Goal: Information Seeking & Learning: Learn about a topic

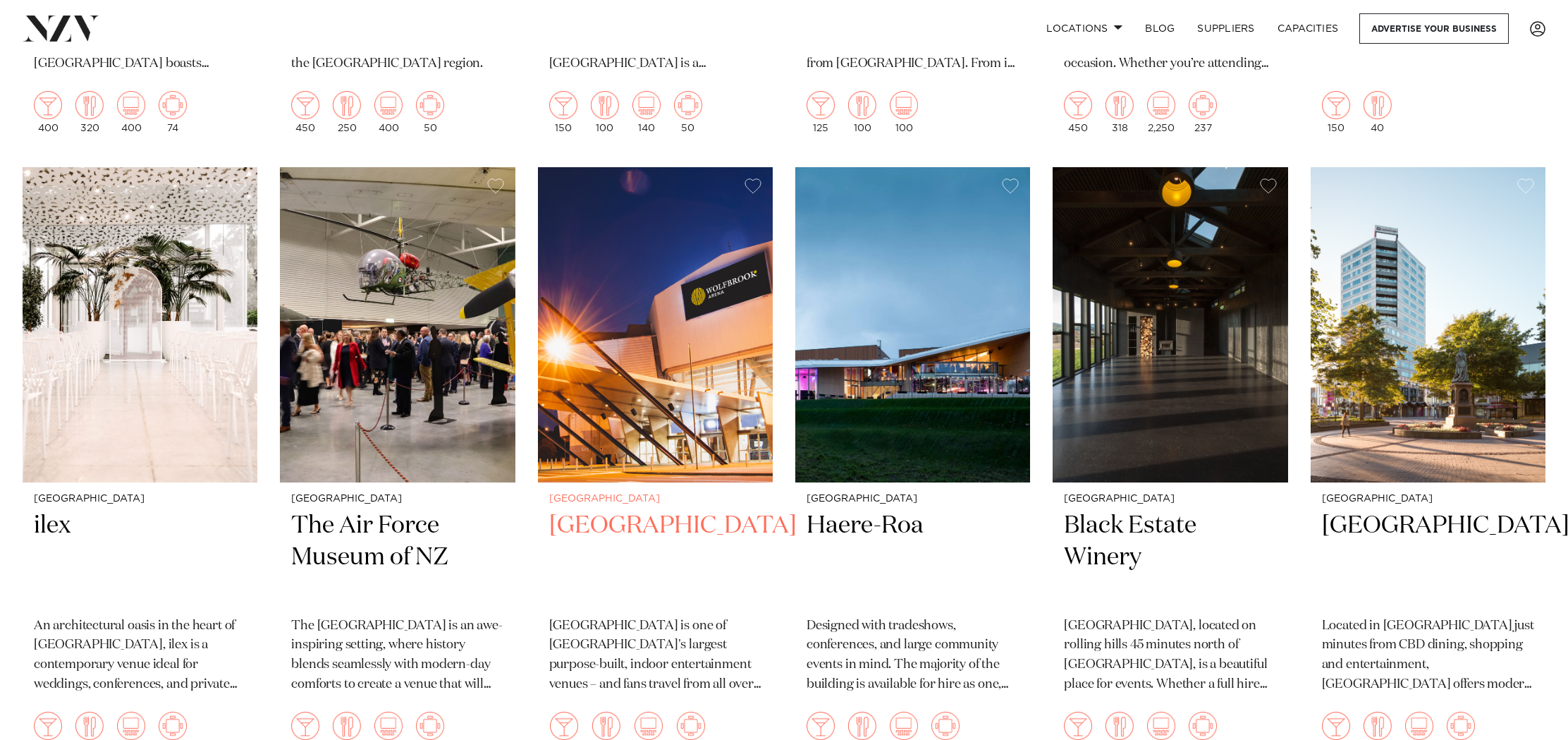
scroll to position [1088, 0]
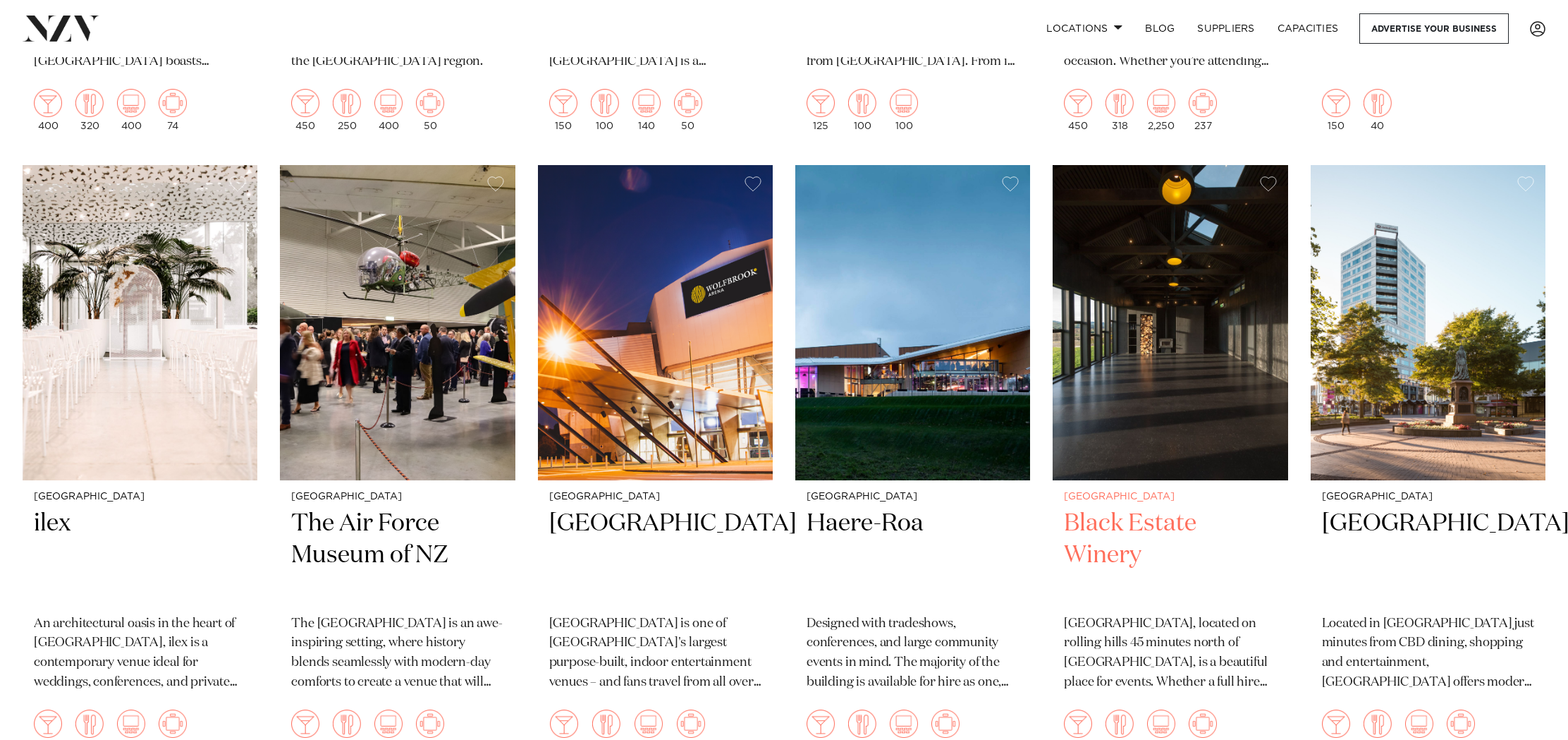
click at [1181, 350] on img at bounding box center [1170, 322] width 235 height 315
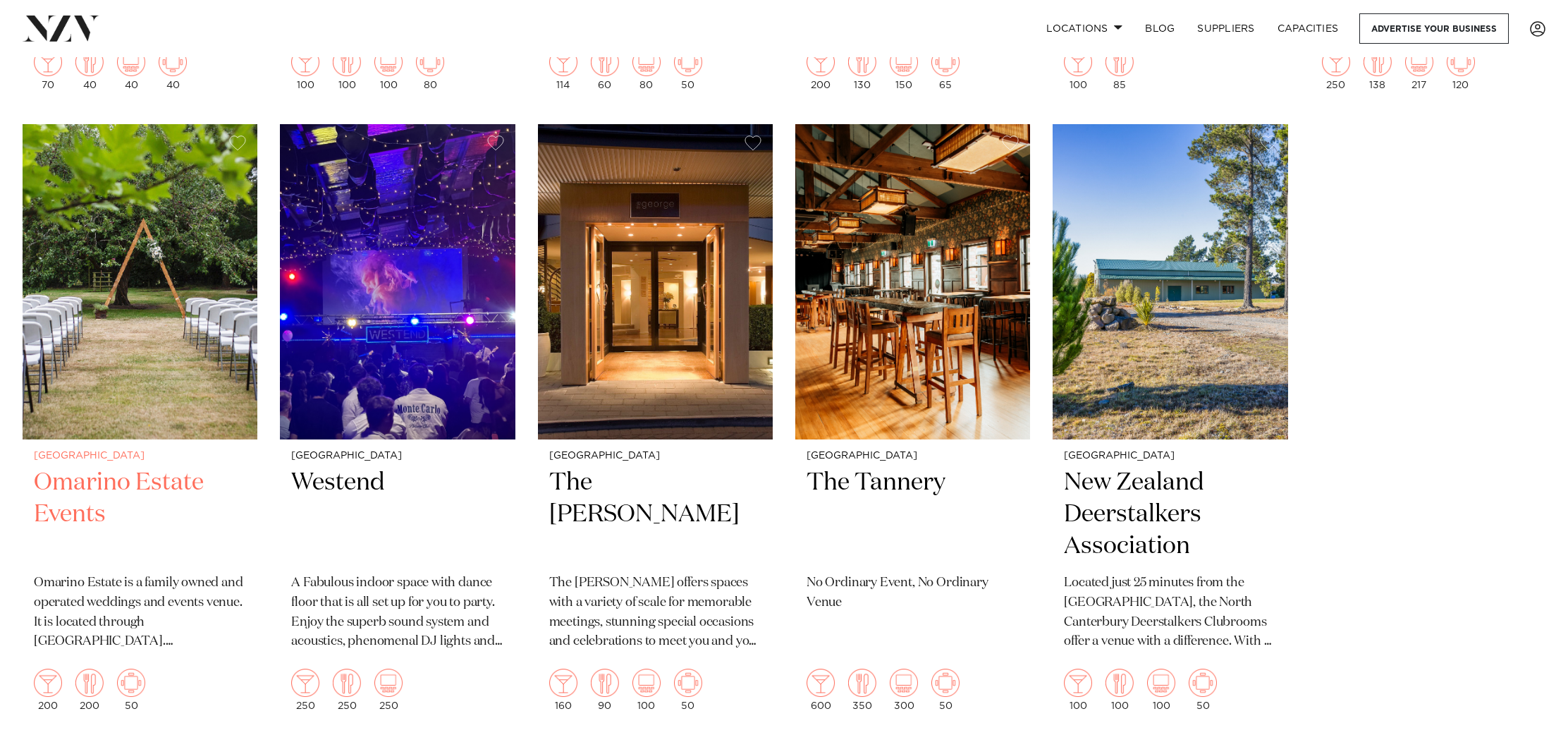
scroll to position [2988, 0]
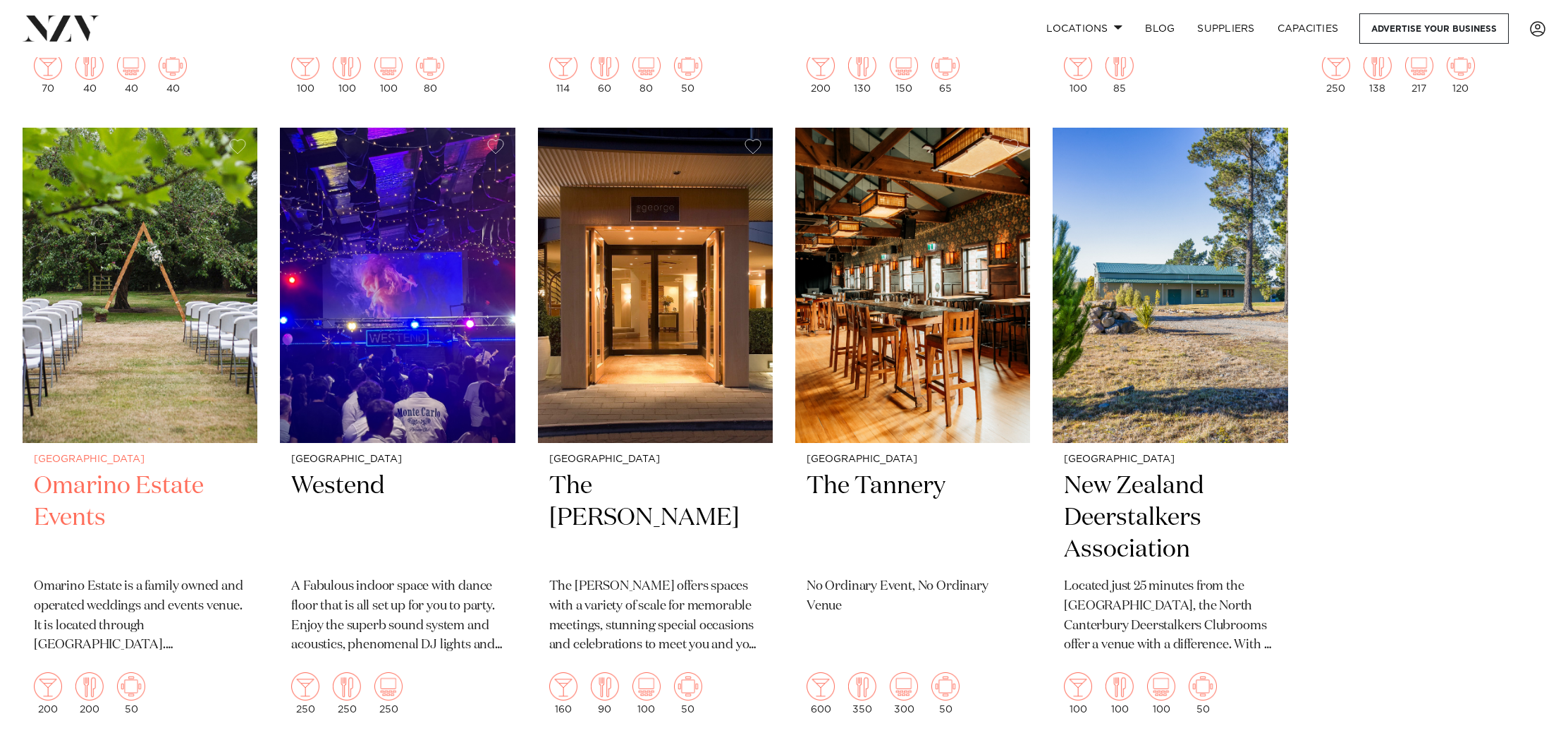
click at [135, 476] on h2 "Omarino Estate Events" at bounding box center [140, 518] width 212 height 95
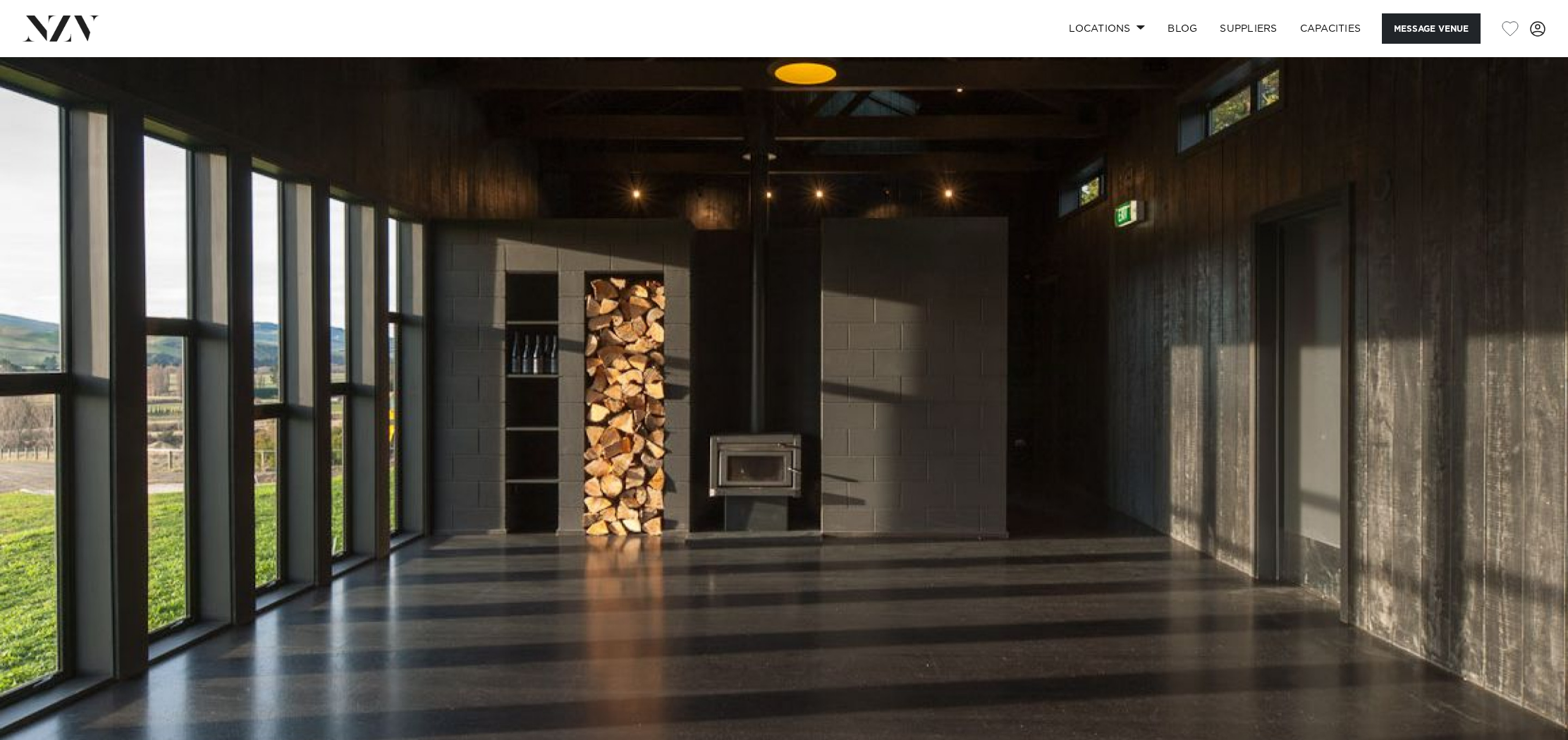
scroll to position [50, 0]
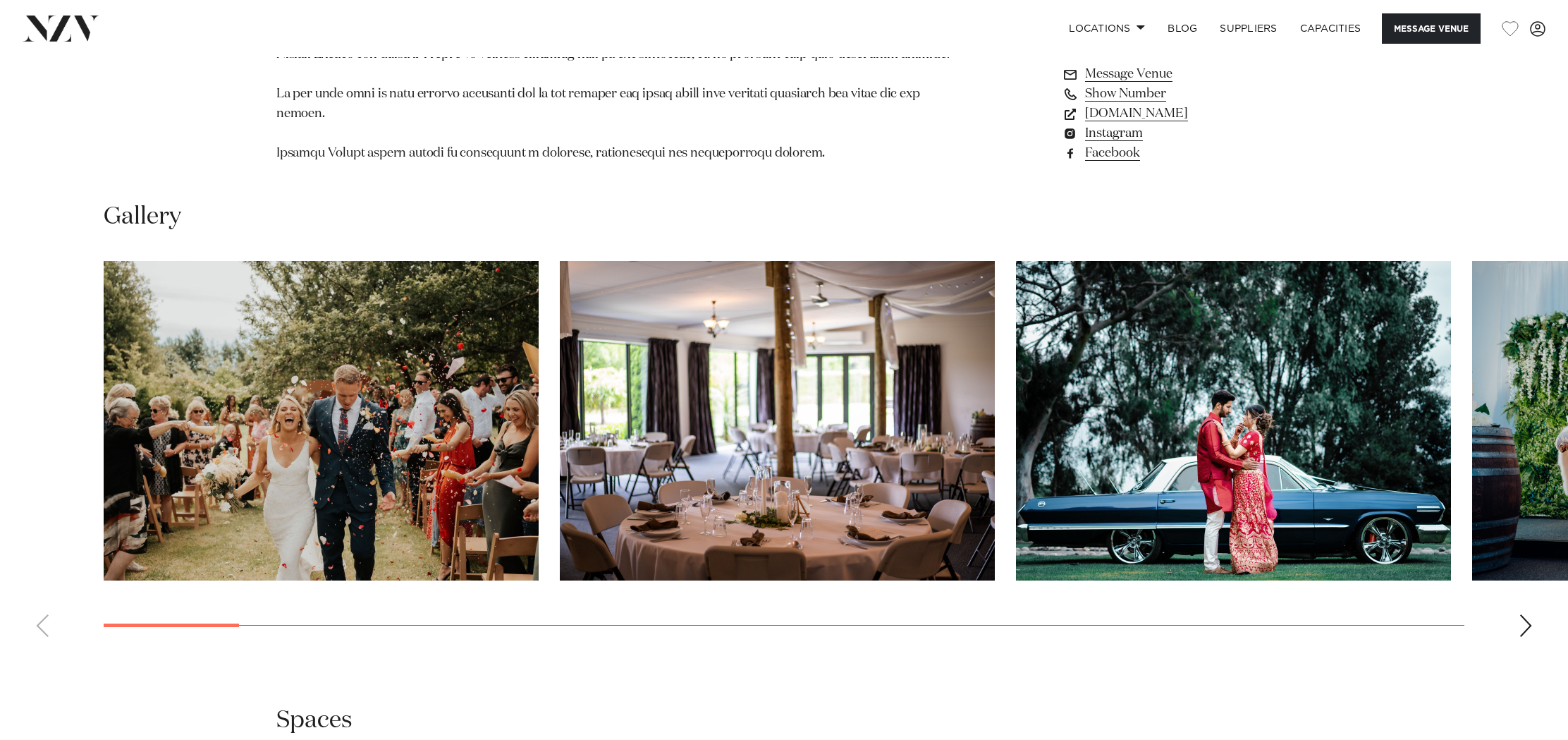
scroll to position [1485, 0]
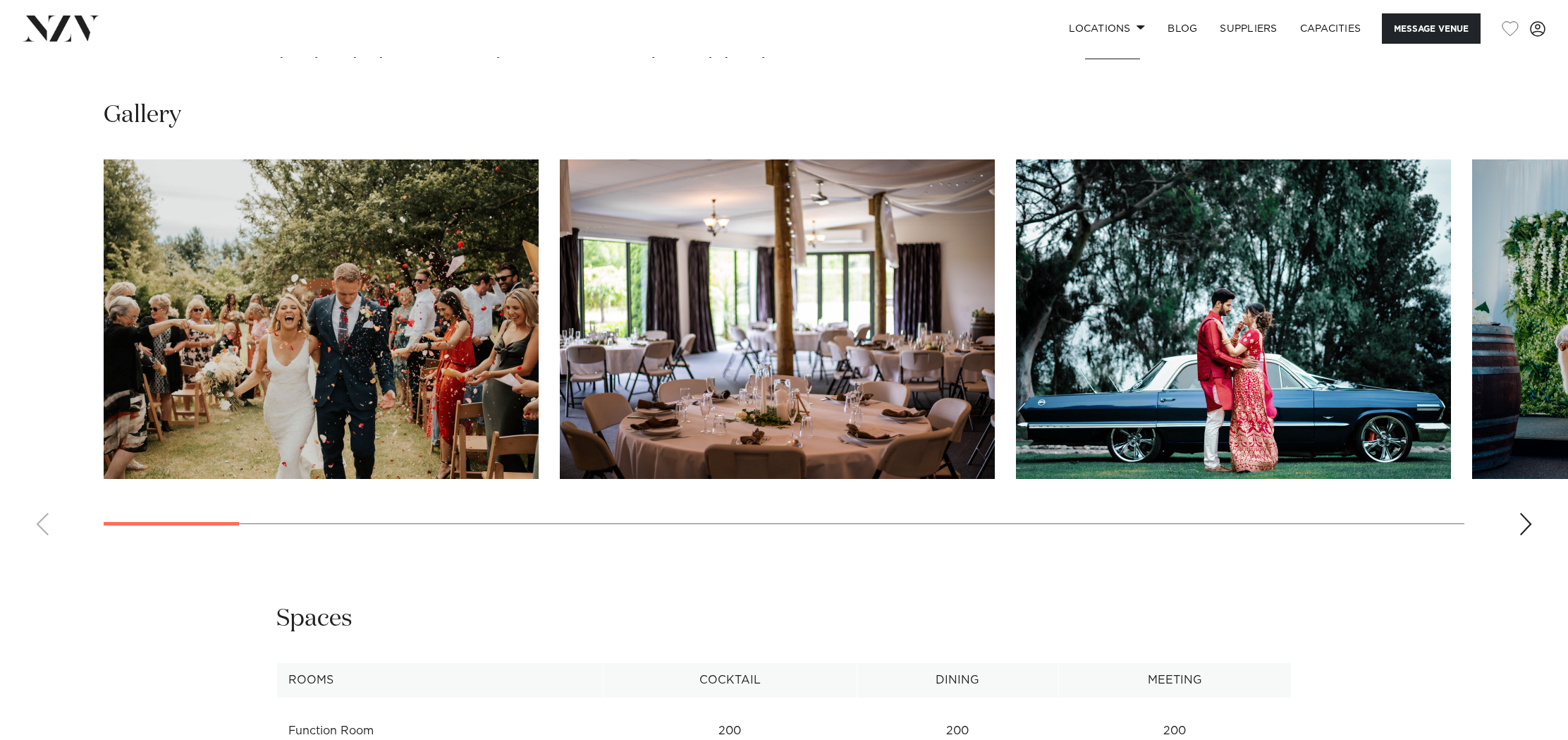
click at [1525, 531] on div "Next slide" at bounding box center [1526, 524] width 14 height 23
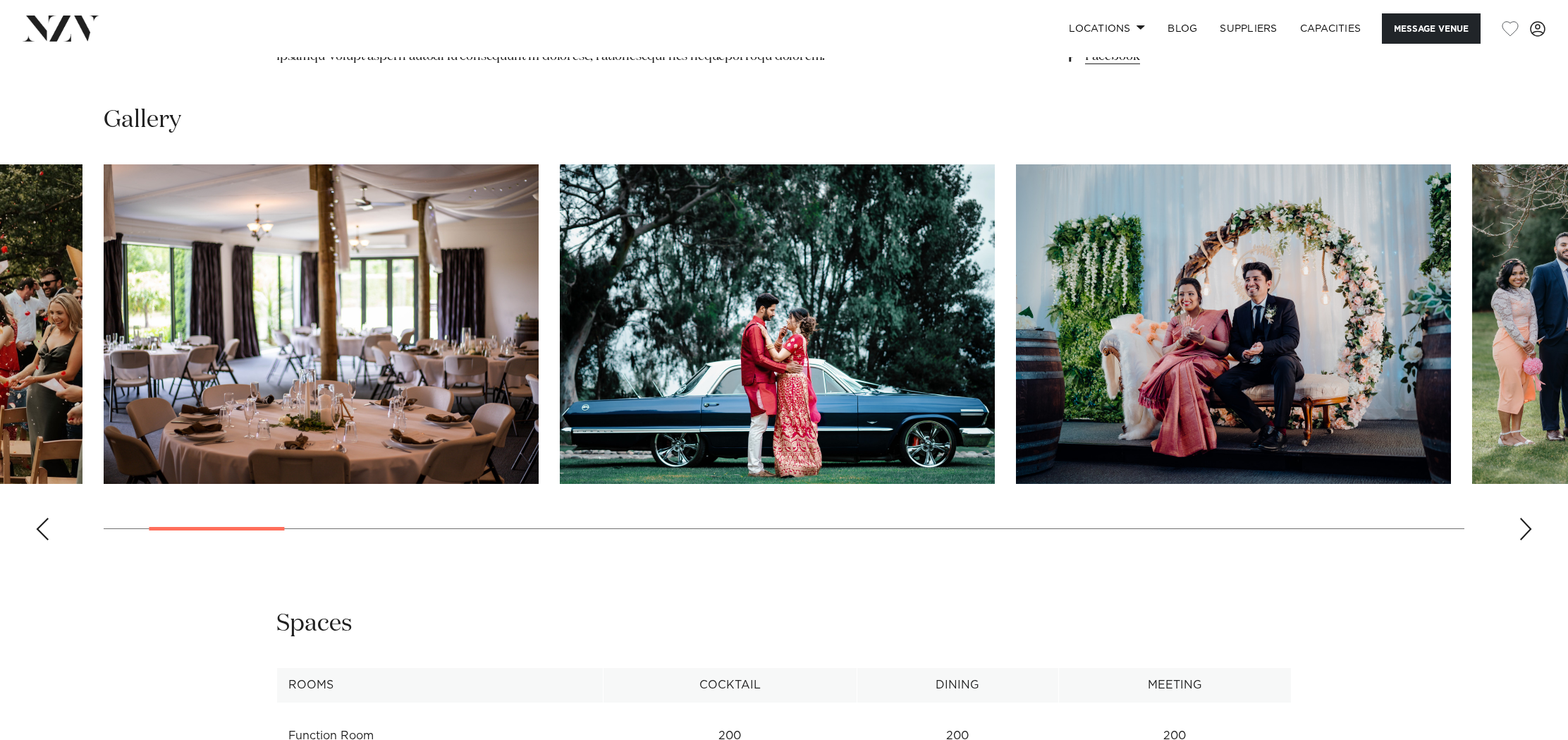
click at [1525, 531] on div "Next slide" at bounding box center [1526, 529] width 14 height 23
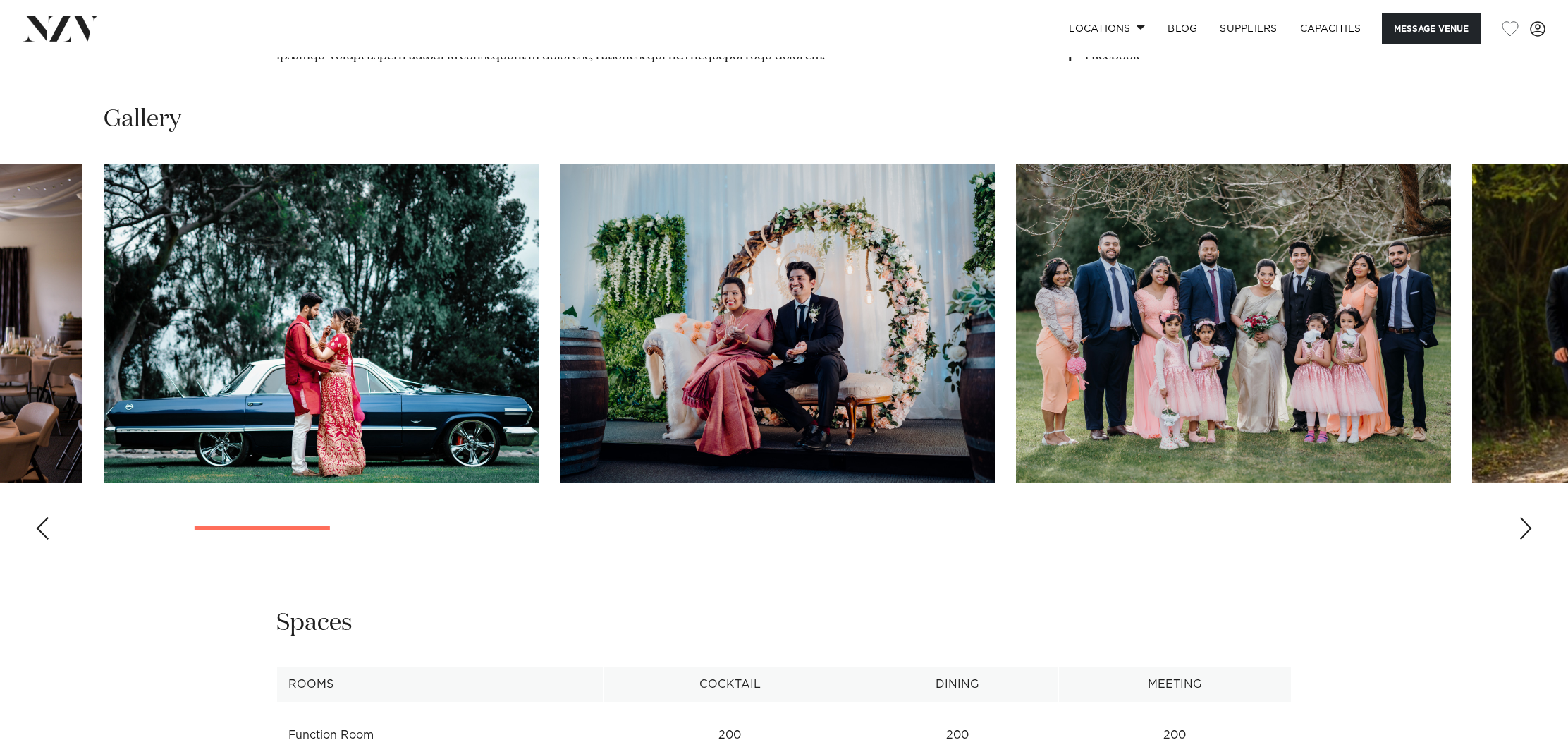
scroll to position [1483, 0]
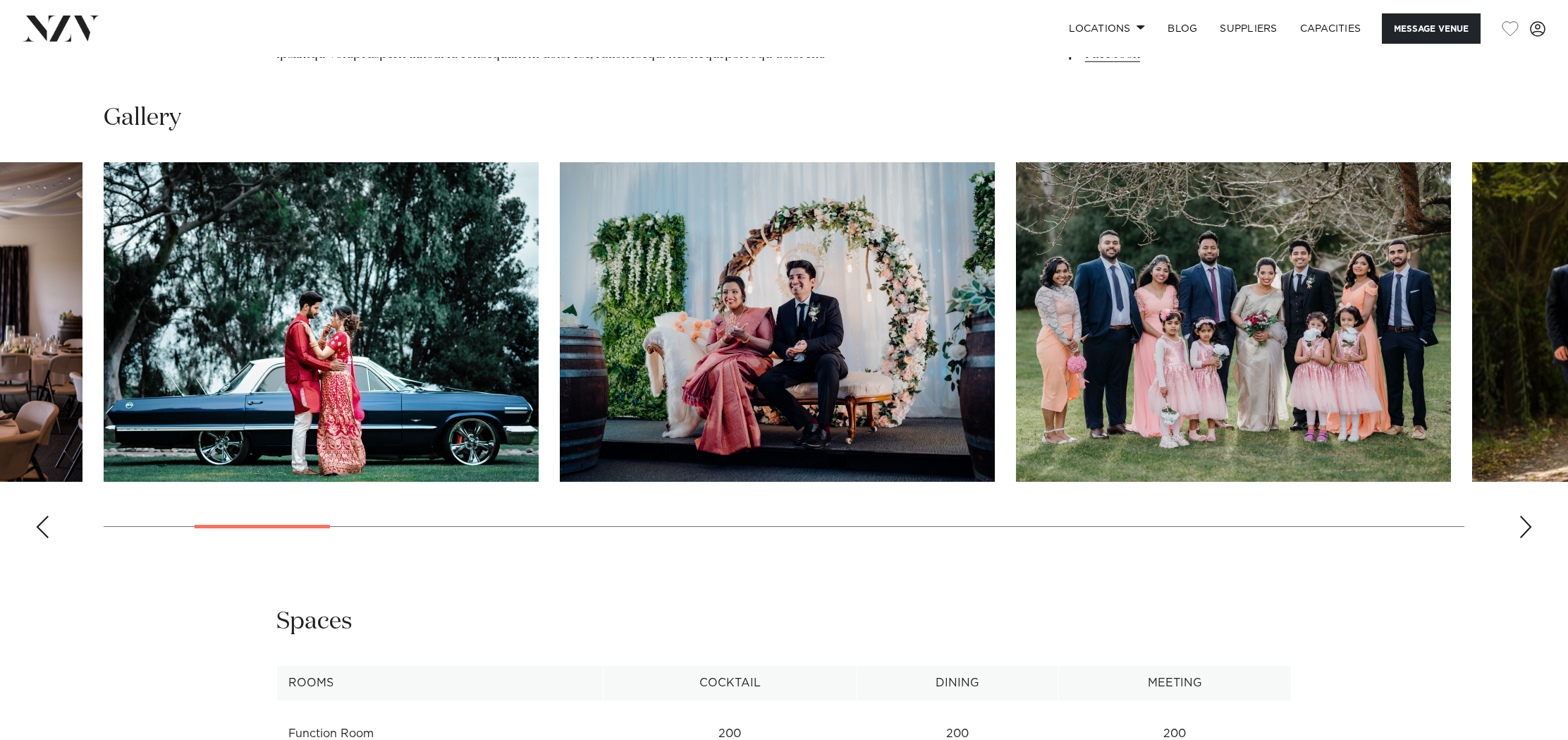
click at [1525, 531] on div "Next slide" at bounding box center [1526, 526] width 14 height 23
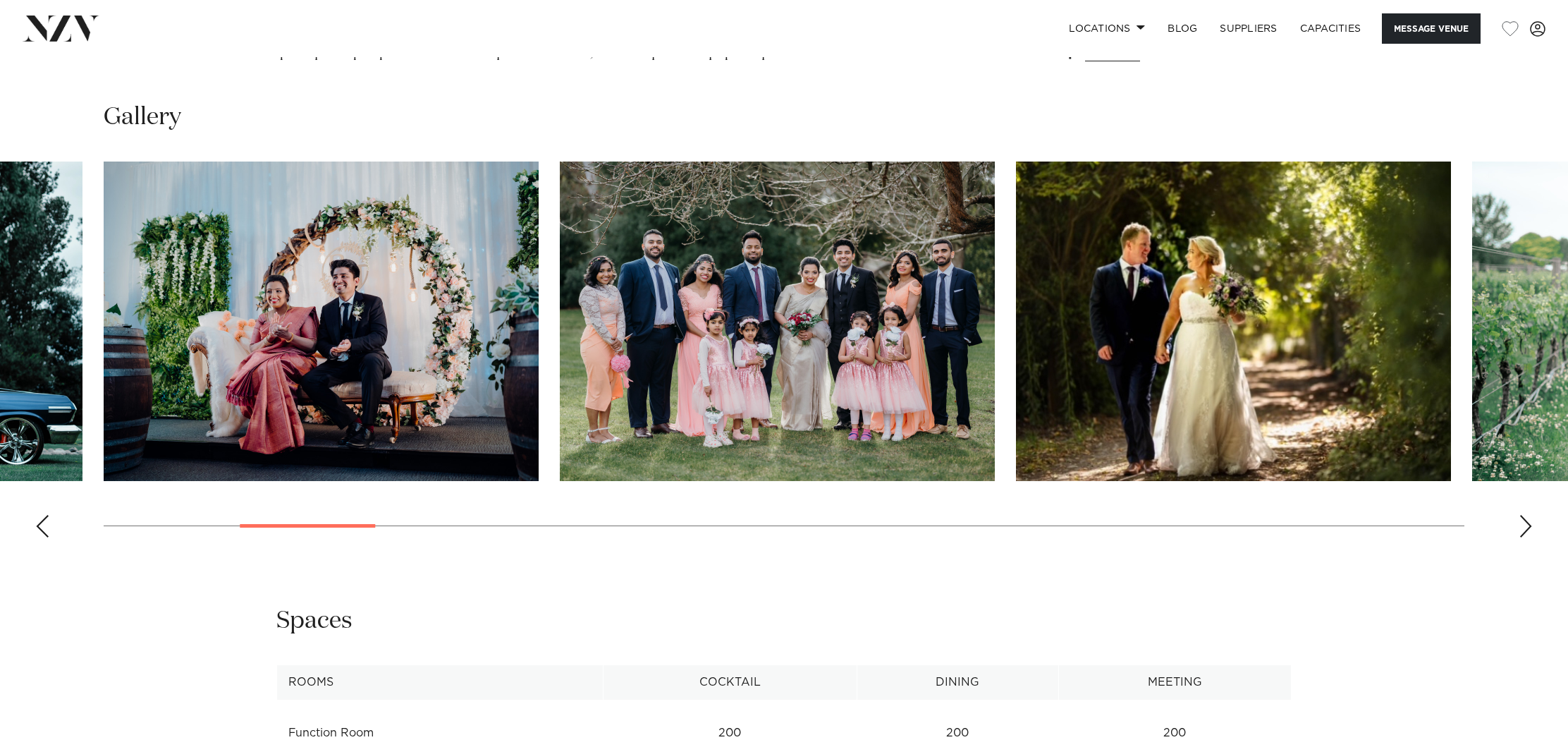
click at [1525, 531] on div "Next slide" at bounding box center [1526, 526] width 14 height 23
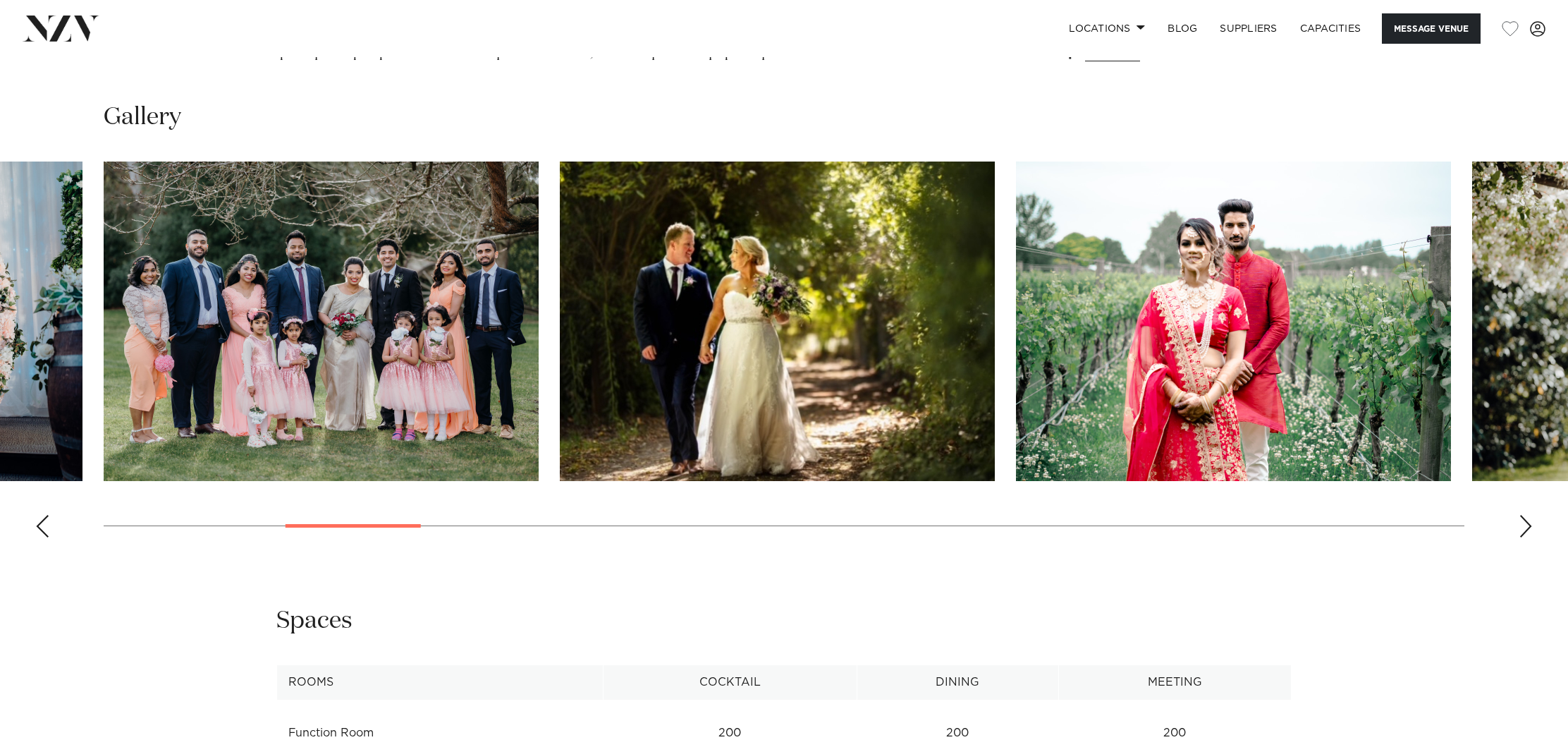
click at [1525, 531] on div "Next slide" at bounding box center [1526, 526] width 14 height 23
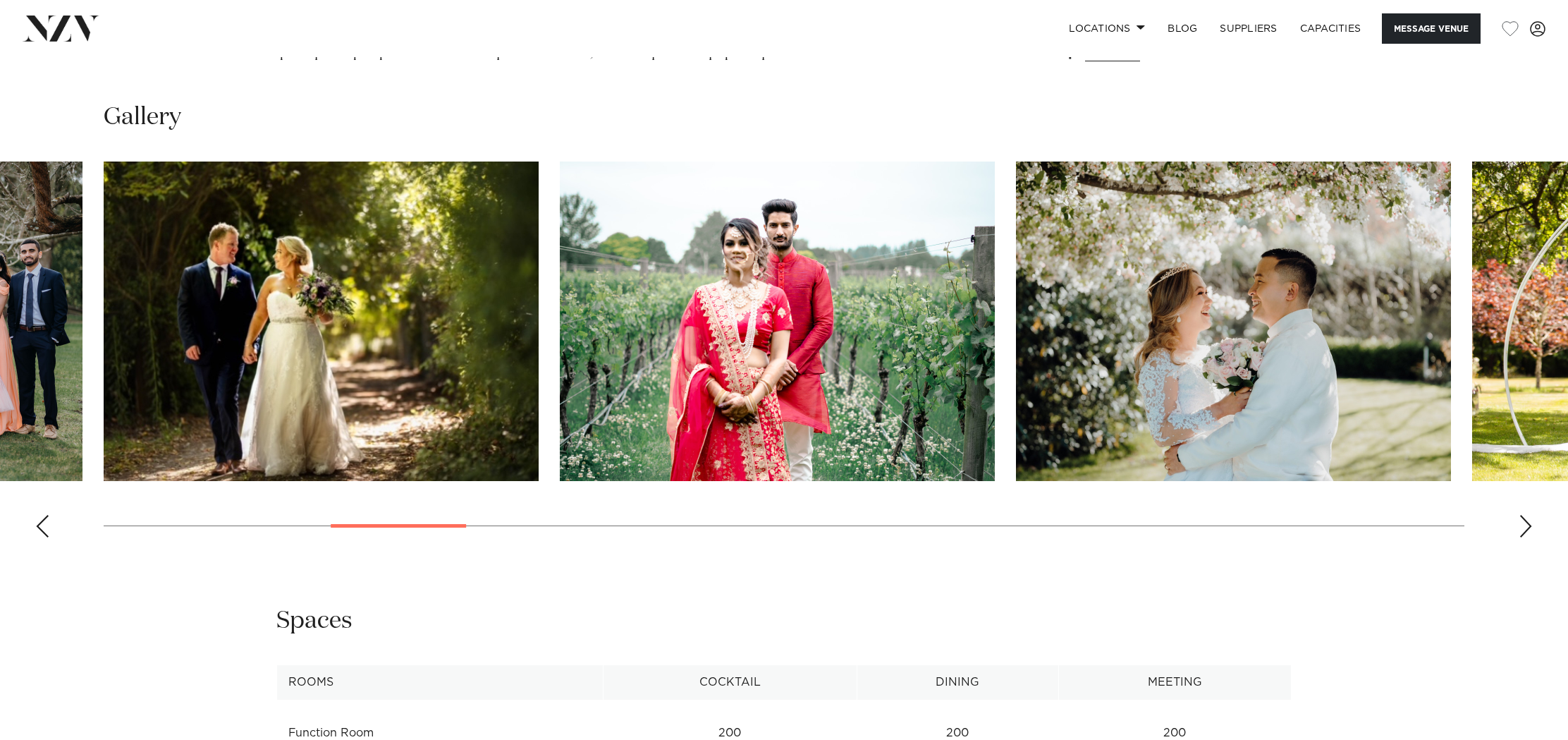
click at [1525, 531] on div "Next slide" at bounding box center [1526, 526] width 14 height 23
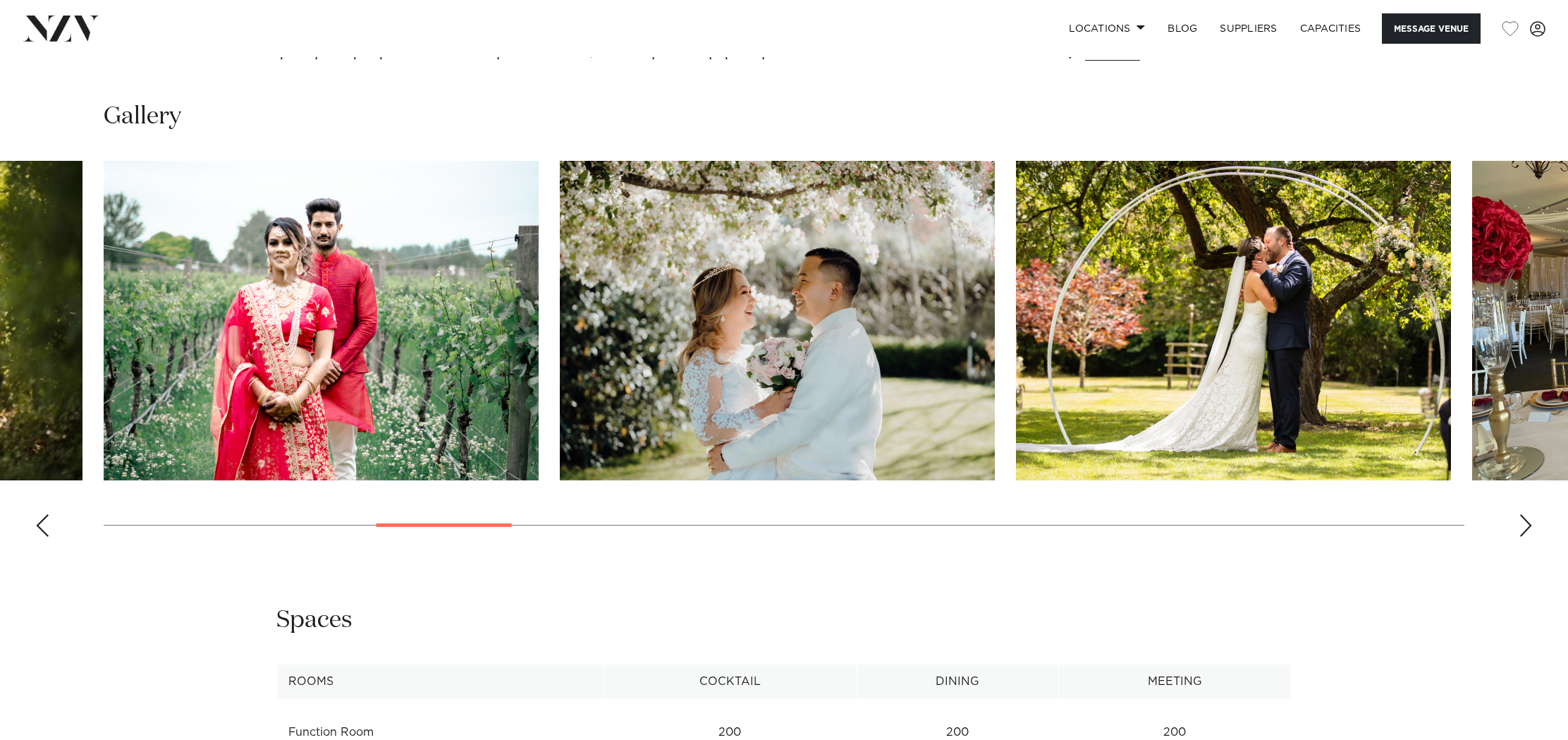
scroll to position [1483, 1]
click at [1525, 531] on div "Next slide" at bounding box center [1526, 525] width 14 height 23
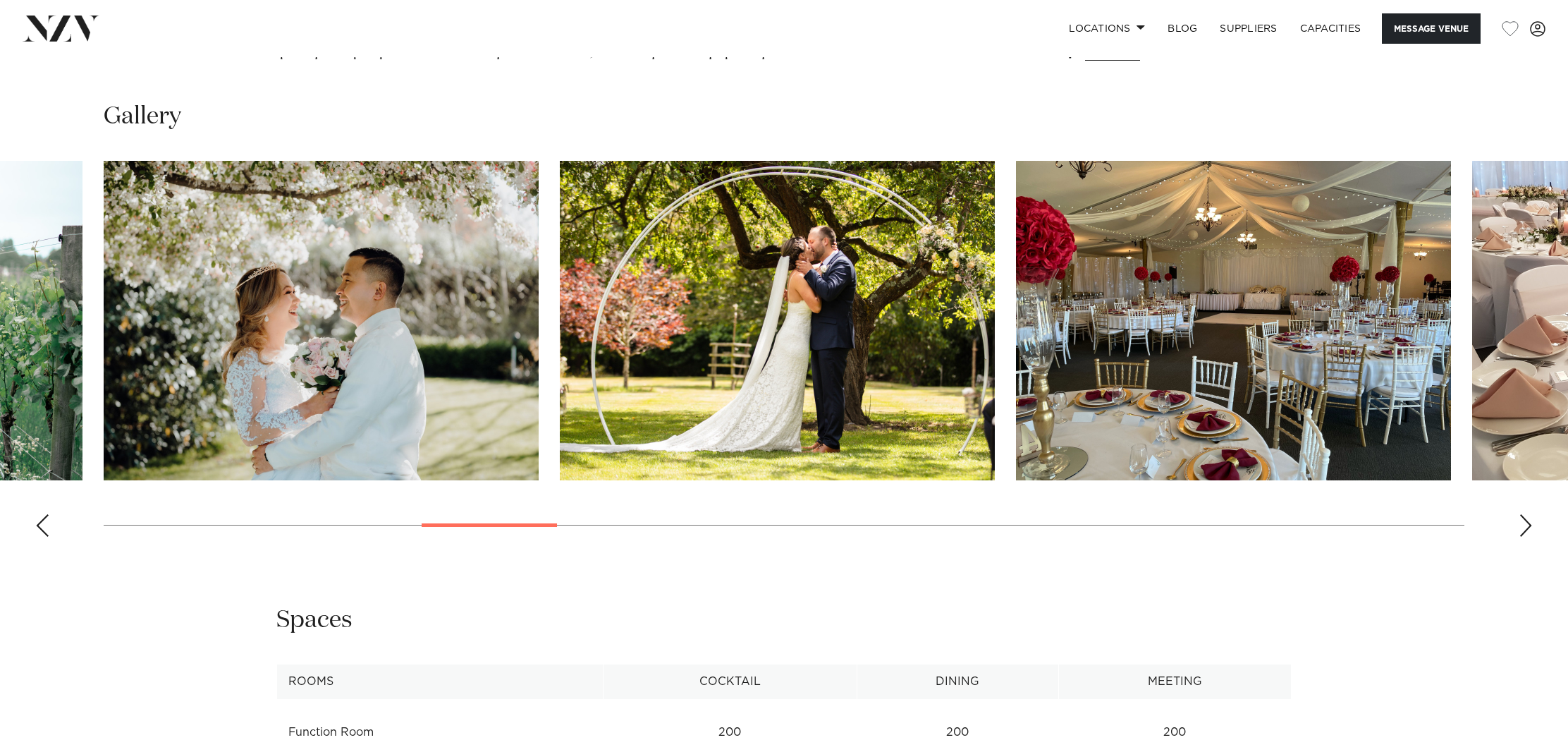
click at [1524, 531] on div "Next slide" at bounding box center [1526, 525] width 14 height 23
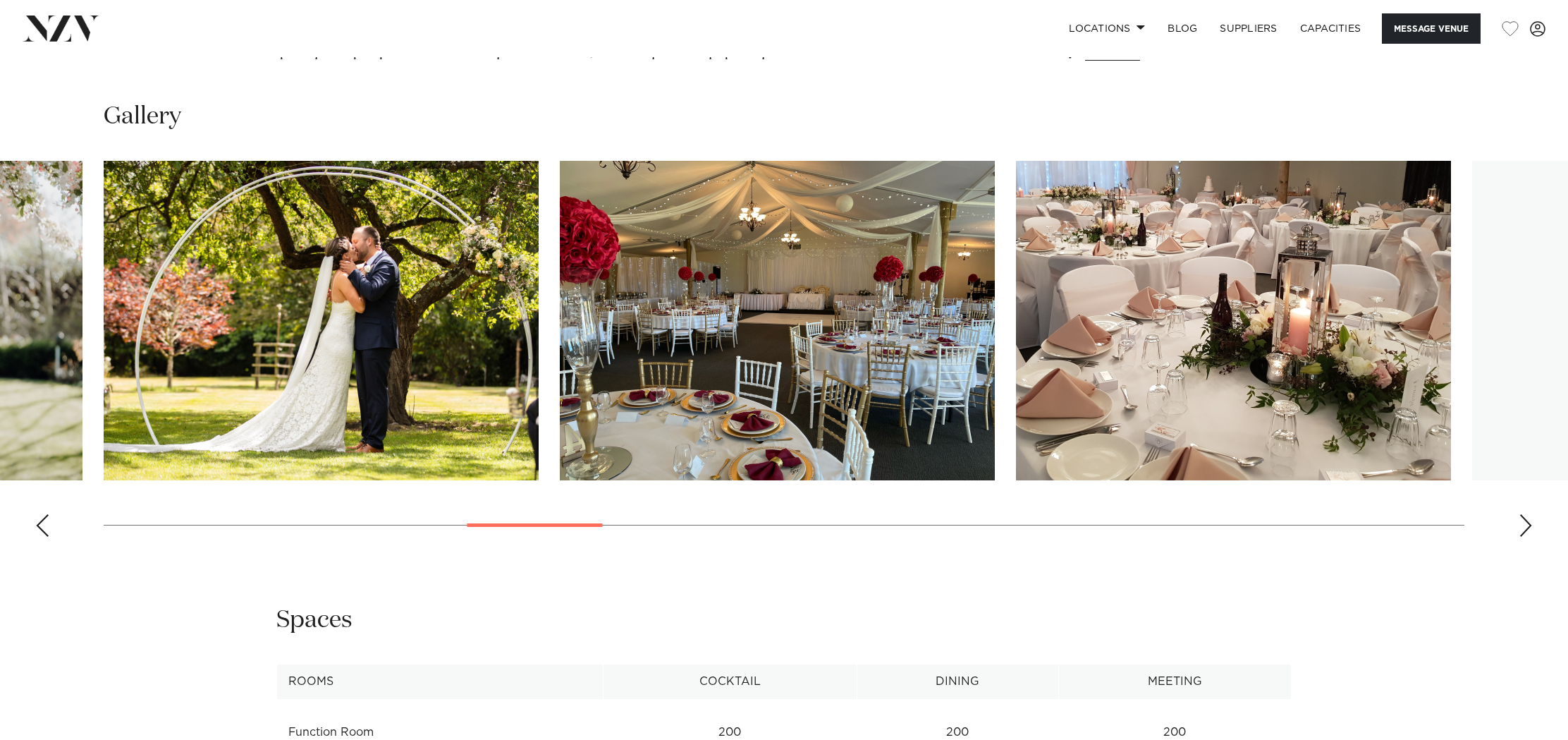
scroll to position [1482, 1]
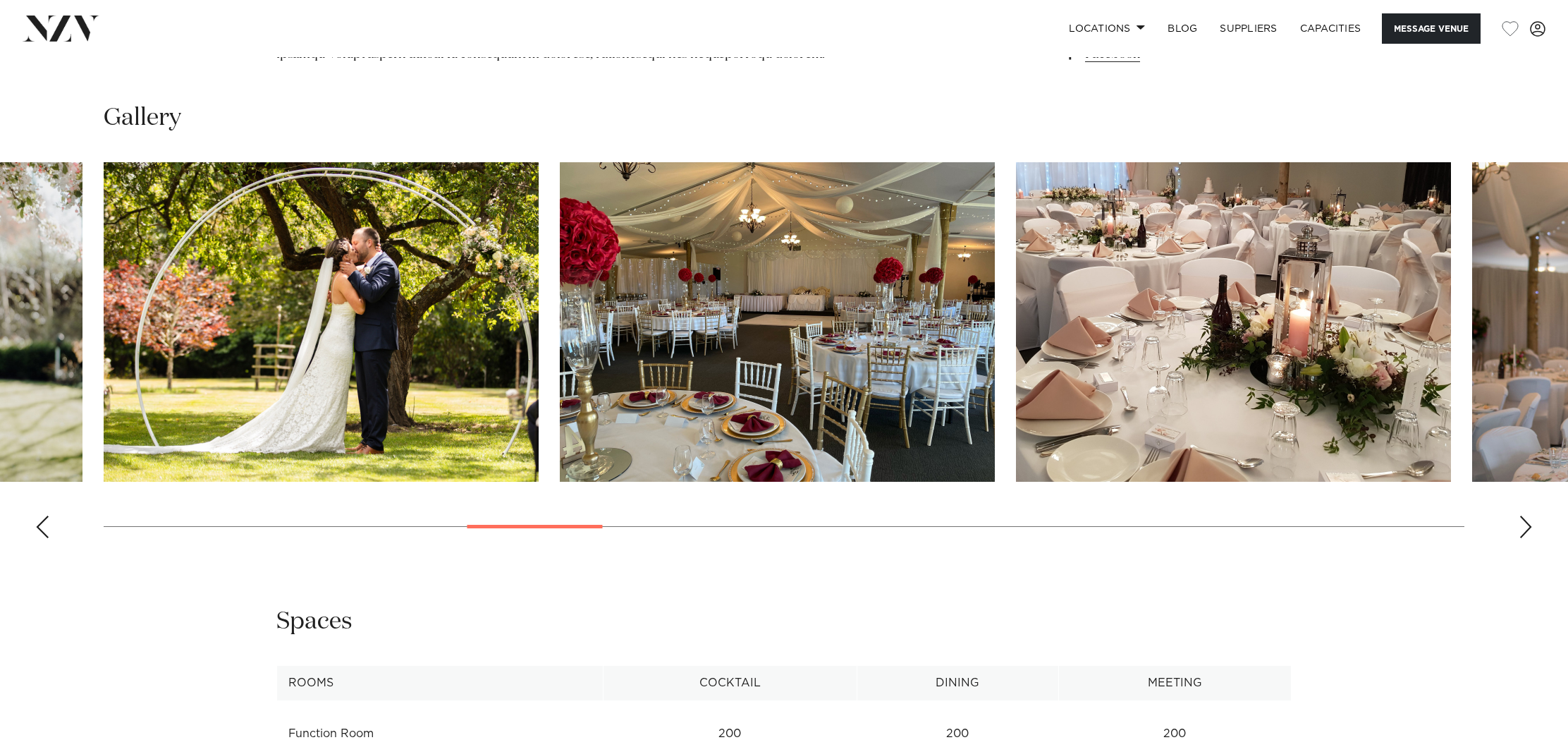
click at [1524, 531] on div "Next slide" at bounding box center [1526, 526] width 14 height 23
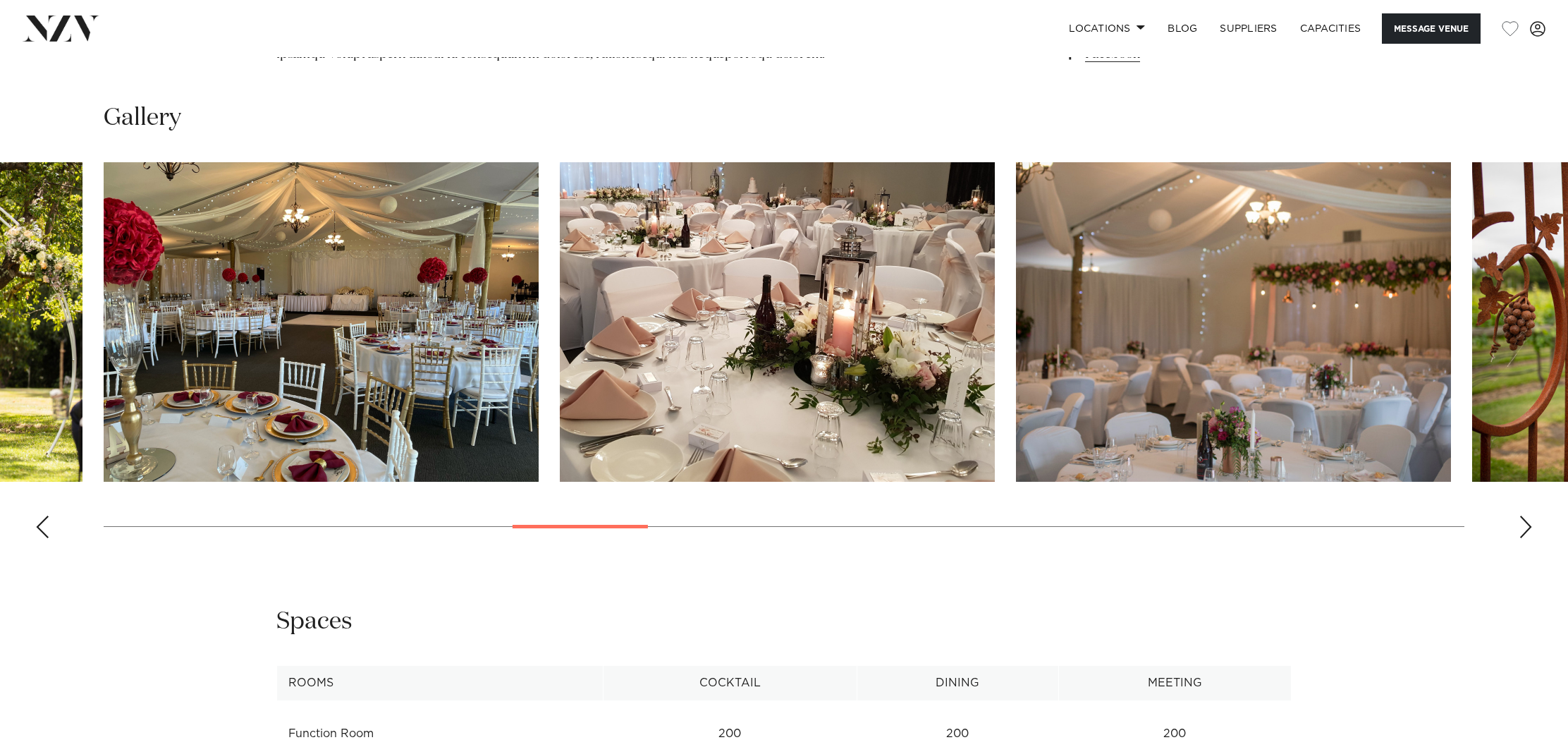
click at [1524, 531] on div "Next slide" at bounding box center [1526, 526] width 14 height 23
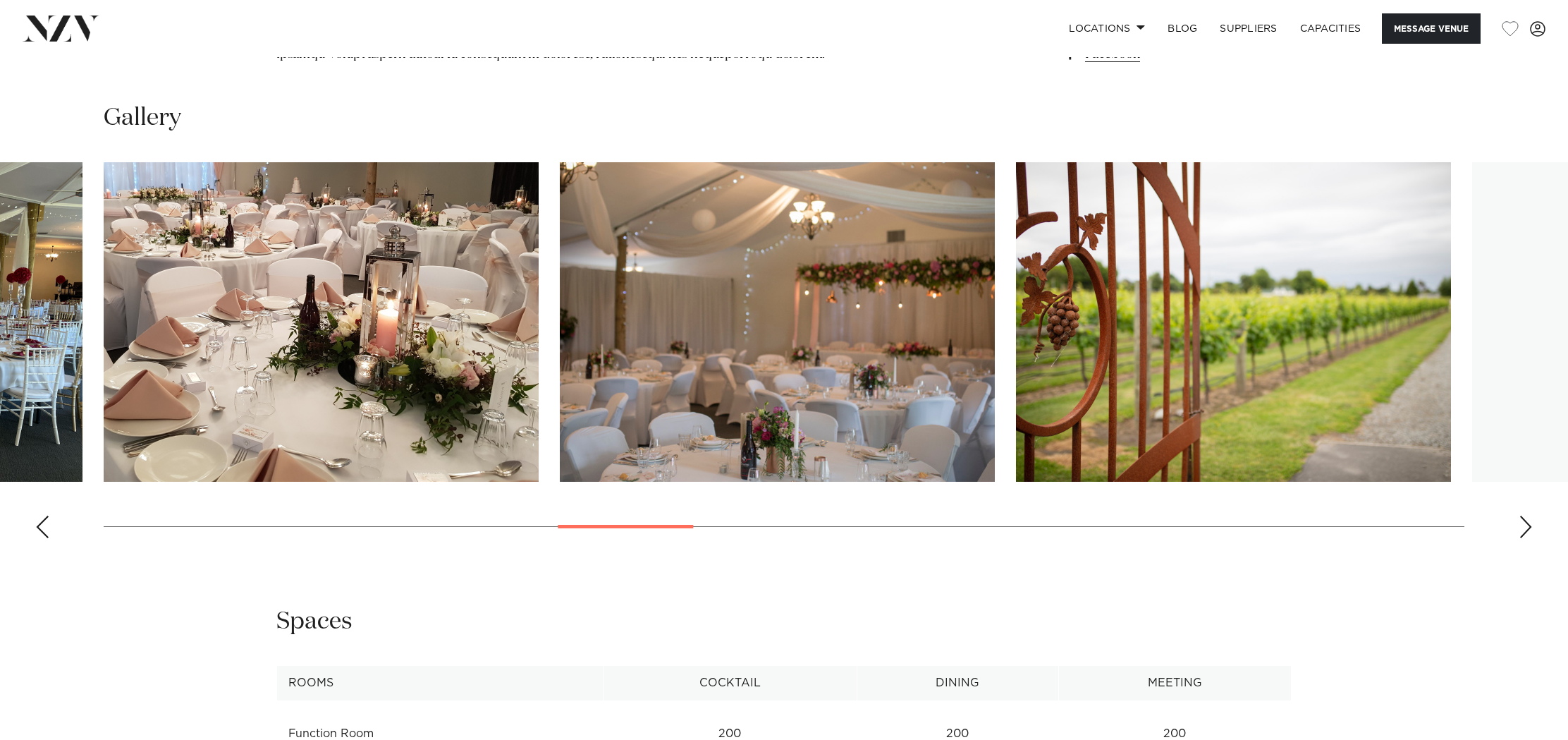
click at [1524, 531] on div "Next slide" at bounding box center [1526, 526] width 14 height 23
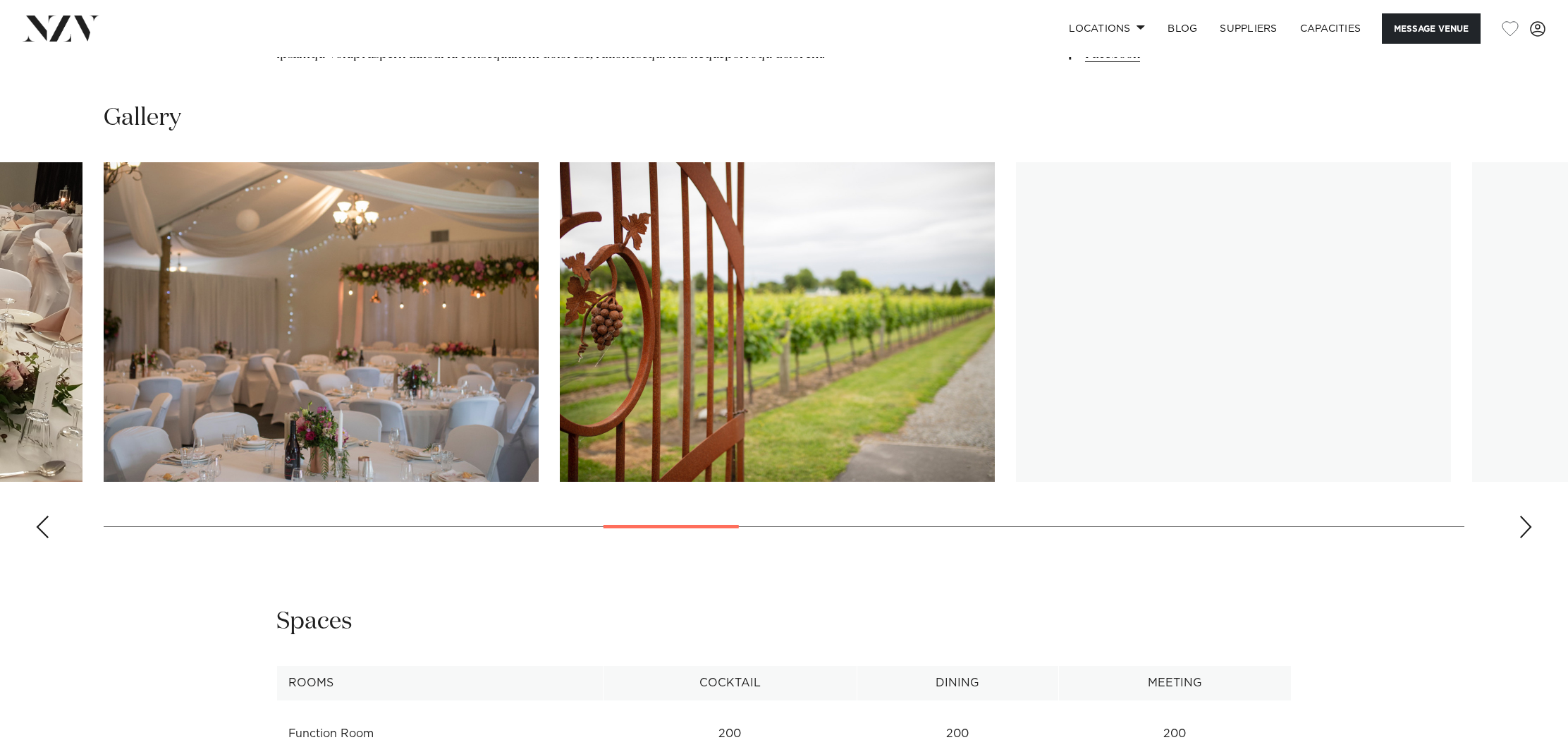
click at [1524, 531] on div "Next slide" at bounding box center [1526, 526] width 14 height 23
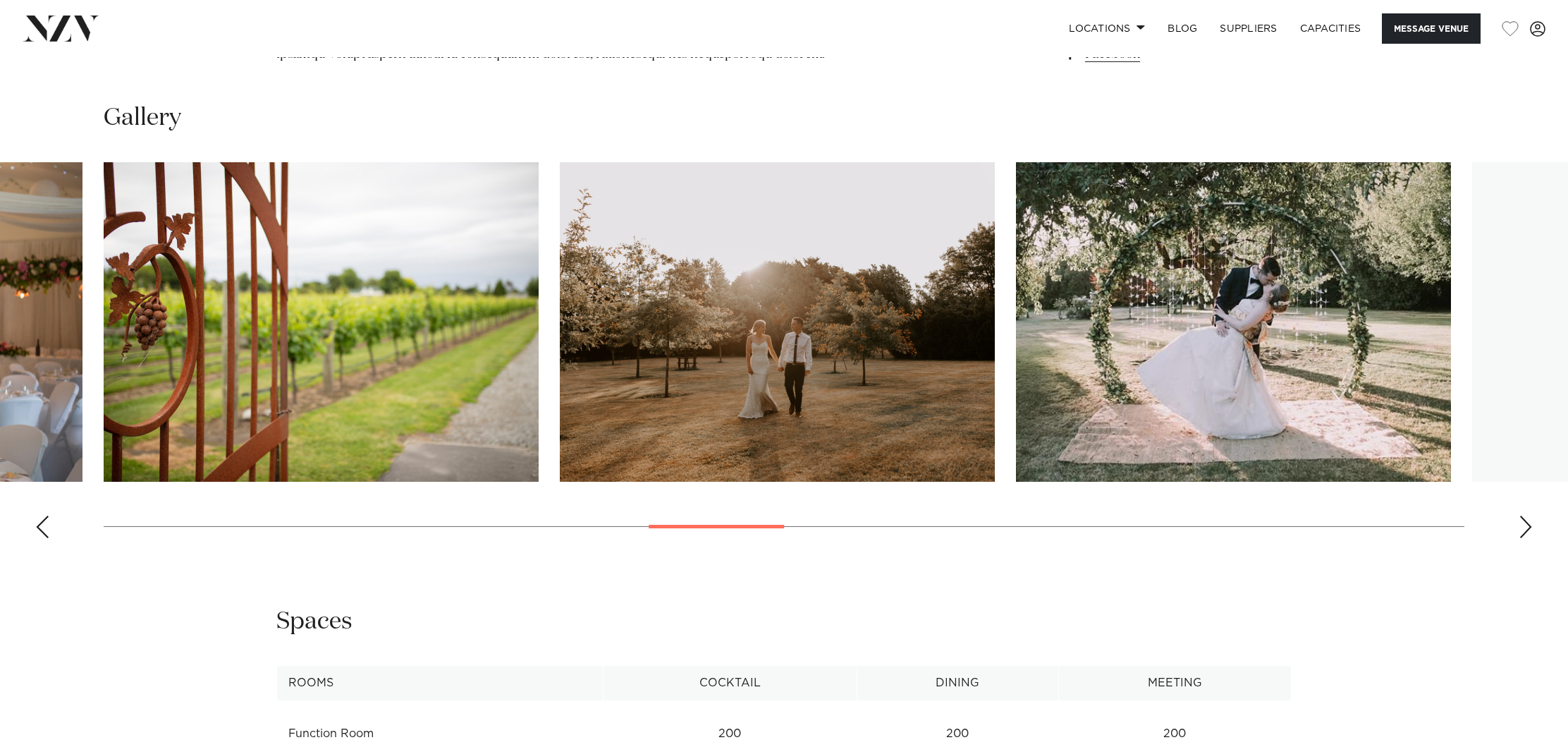
click at [1524, 531] on div "Next slide" at bounding box center [1526, 526] width 14 height 23
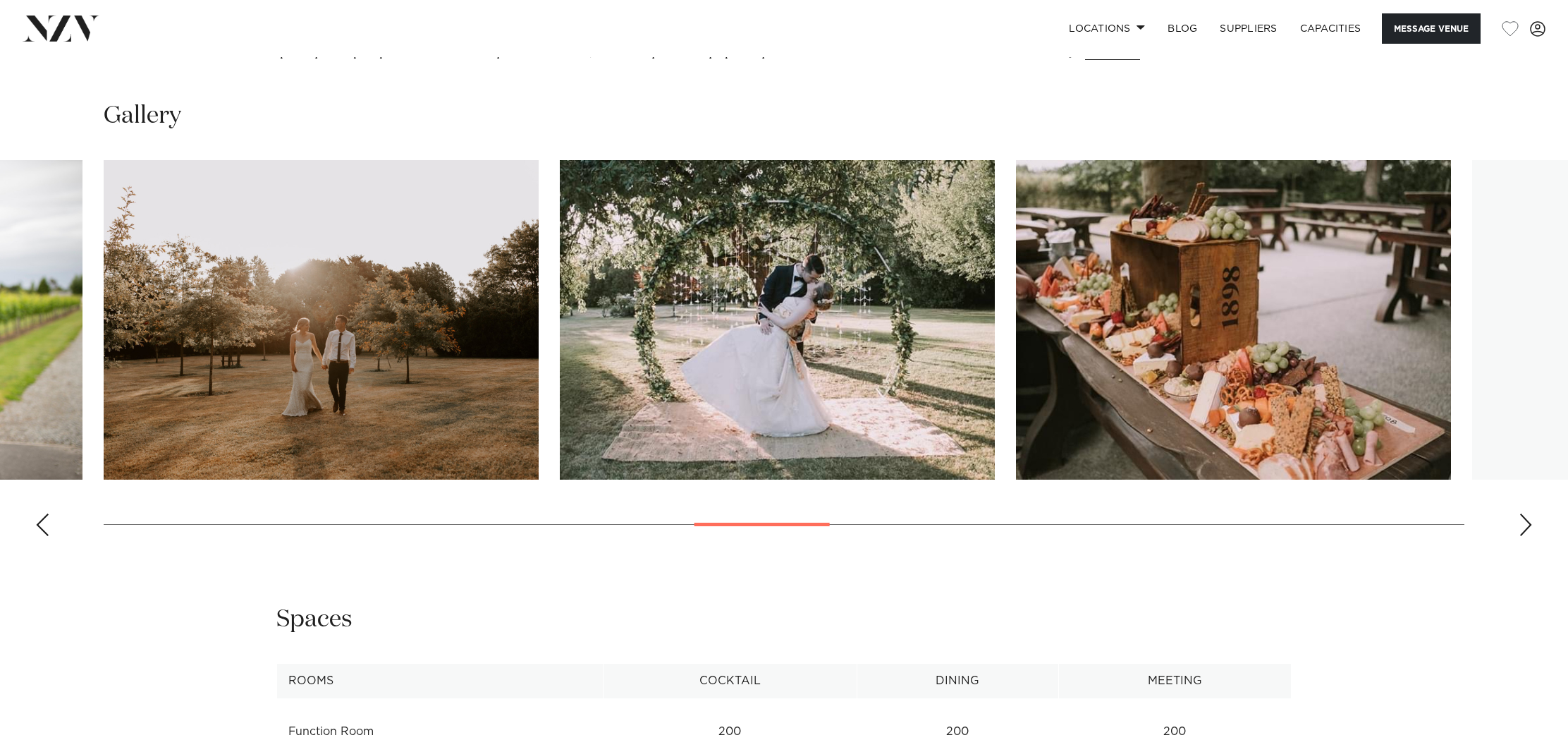
click at [1524, 531] on div "Next slide" at bounding box center [1526, 524] width 14 height 23
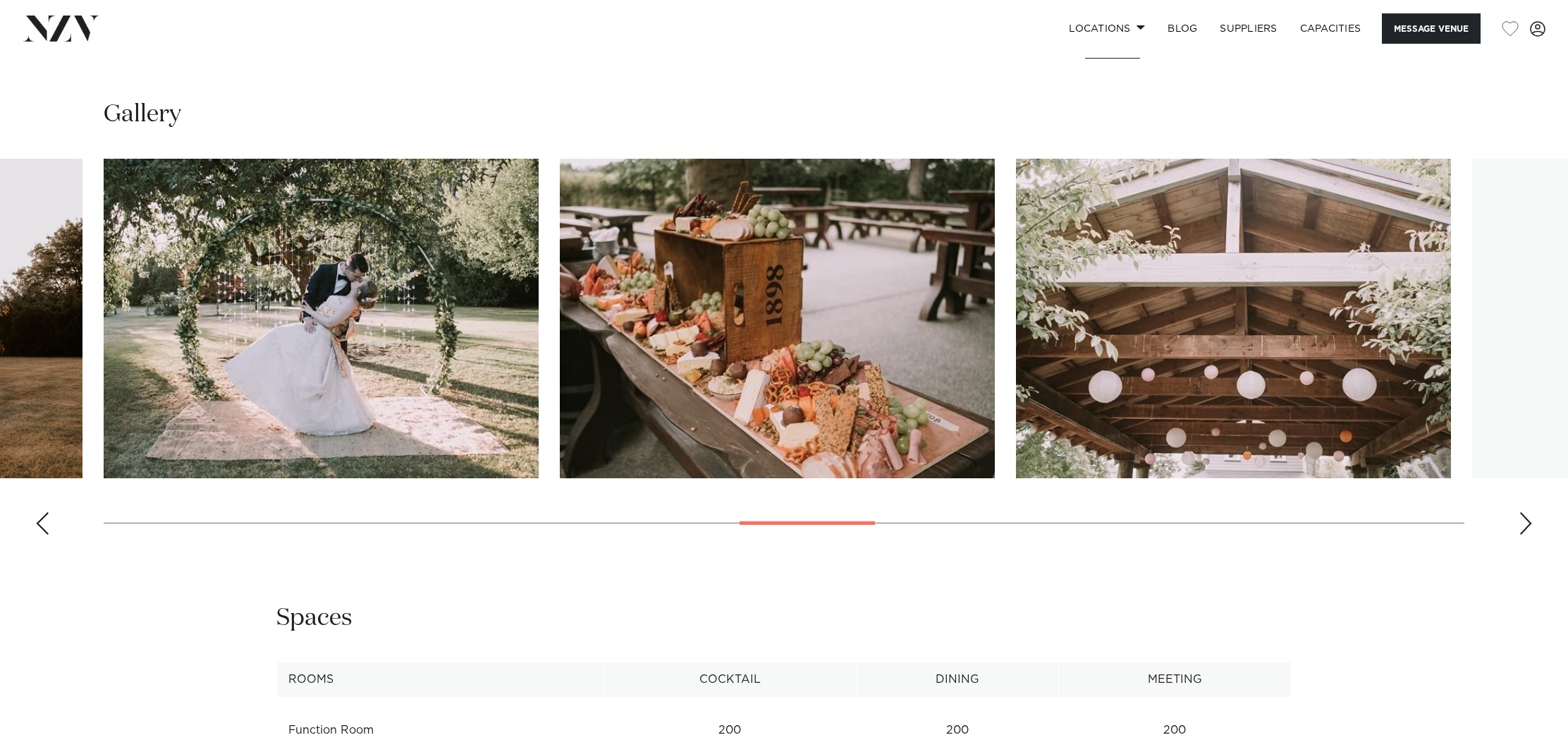
scroll to position [1487, 1]
click at [1524, 531] on div "Next slide" at bounding box center [1526, 522] width 14 height 23
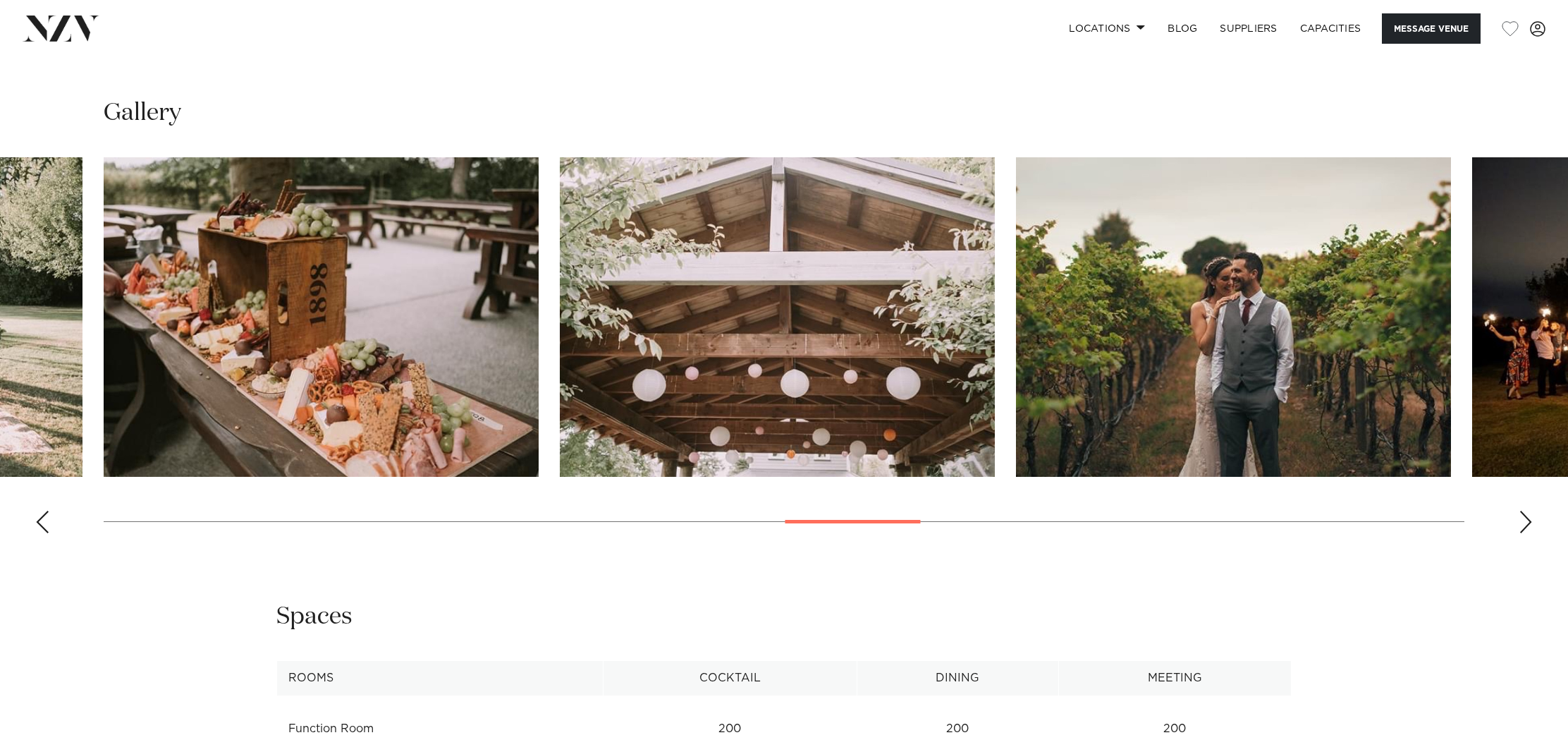
click at [1524, 531] on div "Next slide" at bounding box center [1526, 522] width 14 height 23
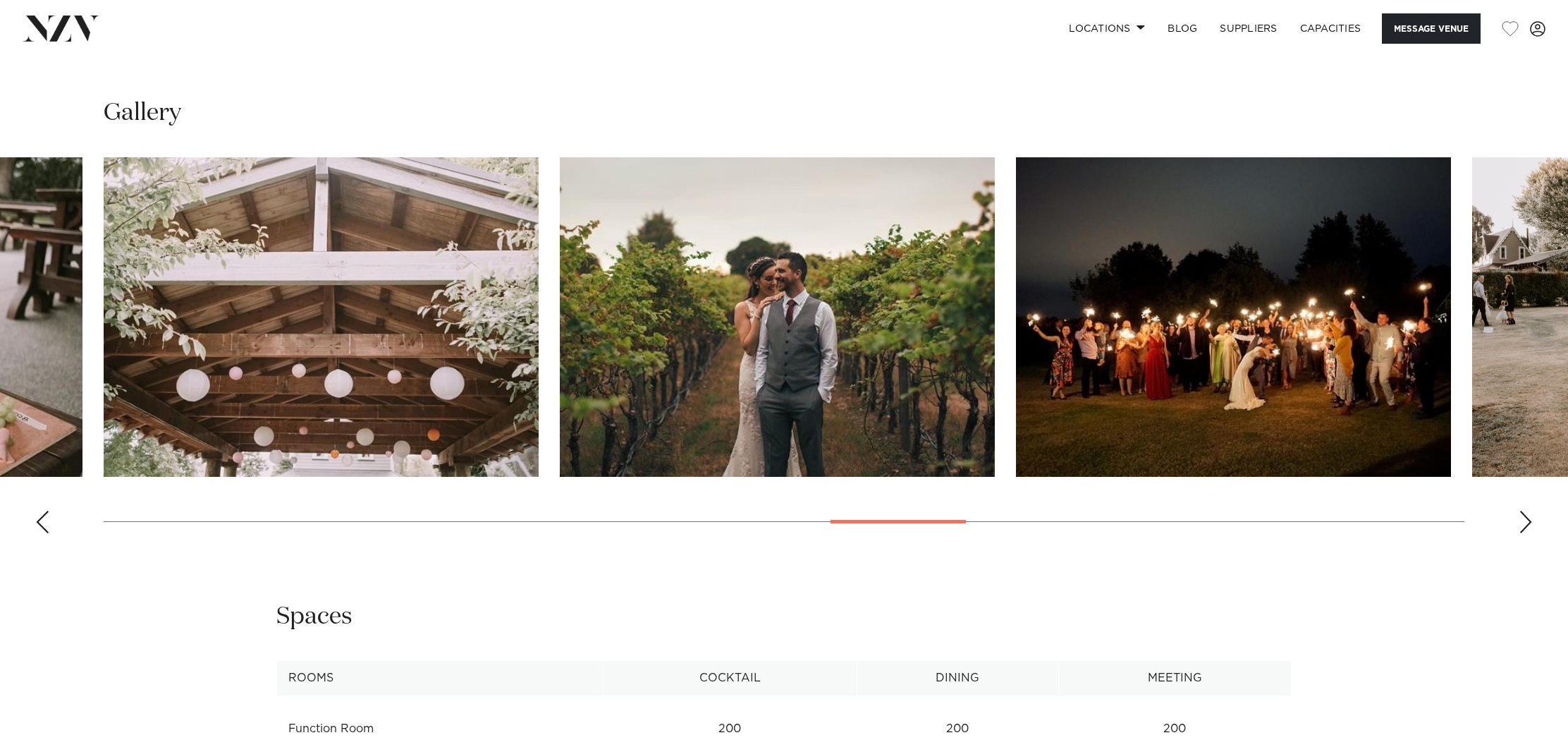
click at [1524, 531] on div "Next slide" at bounding box center [1526, 522] width 14 height 23
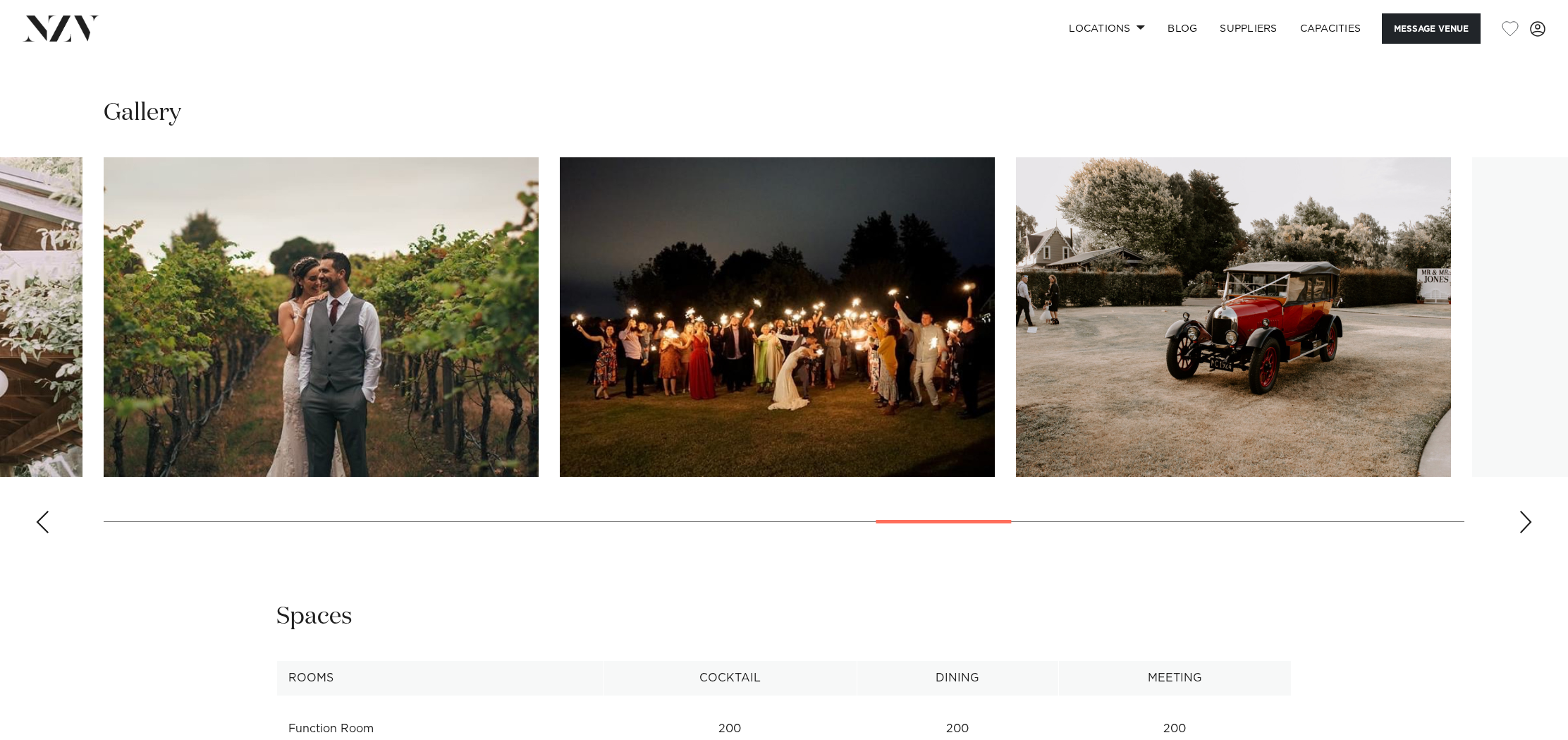
click at [1524, 531] on div "Next slide" at bounding box center [1526, 522] width 14 height 23
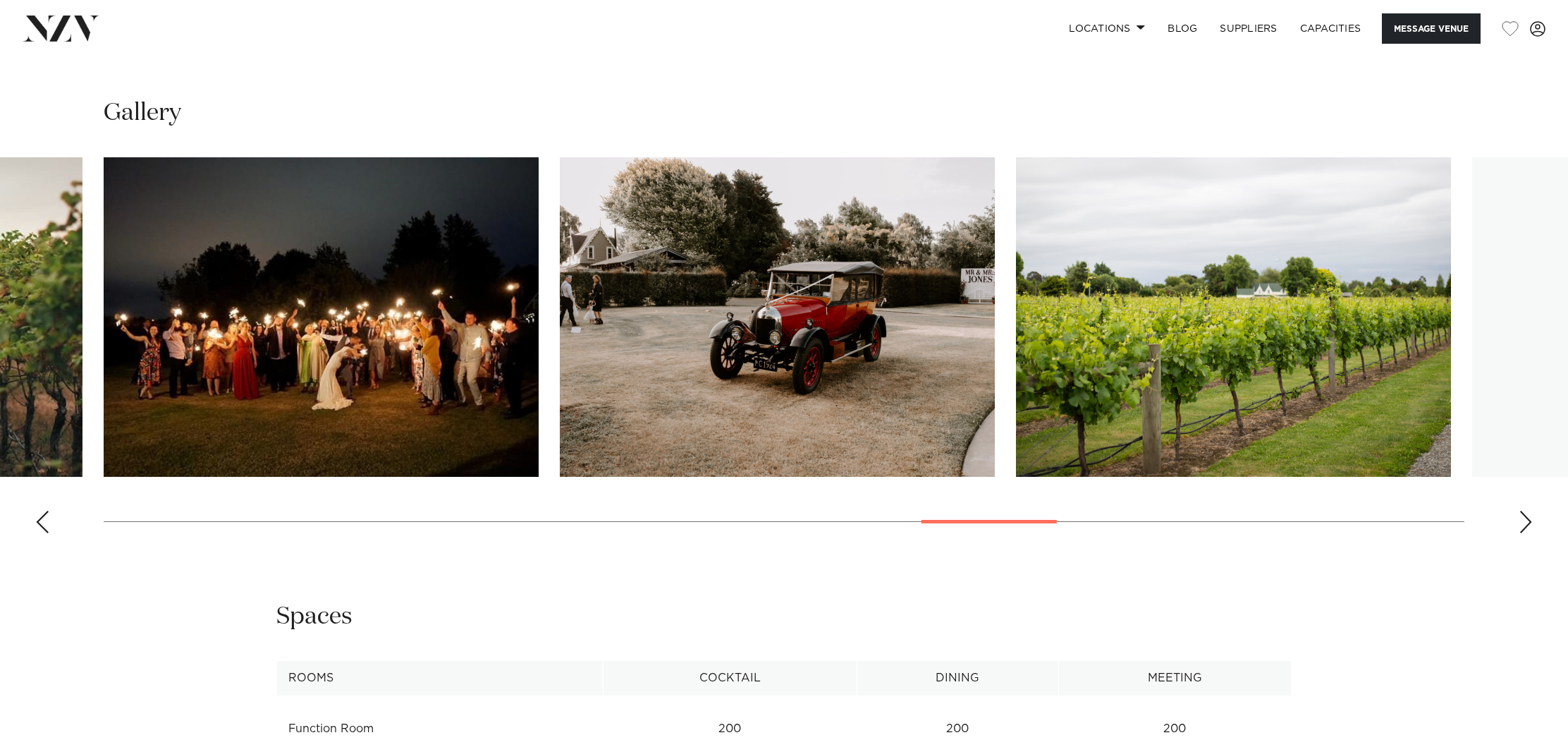
scroll to position [1488, 1]
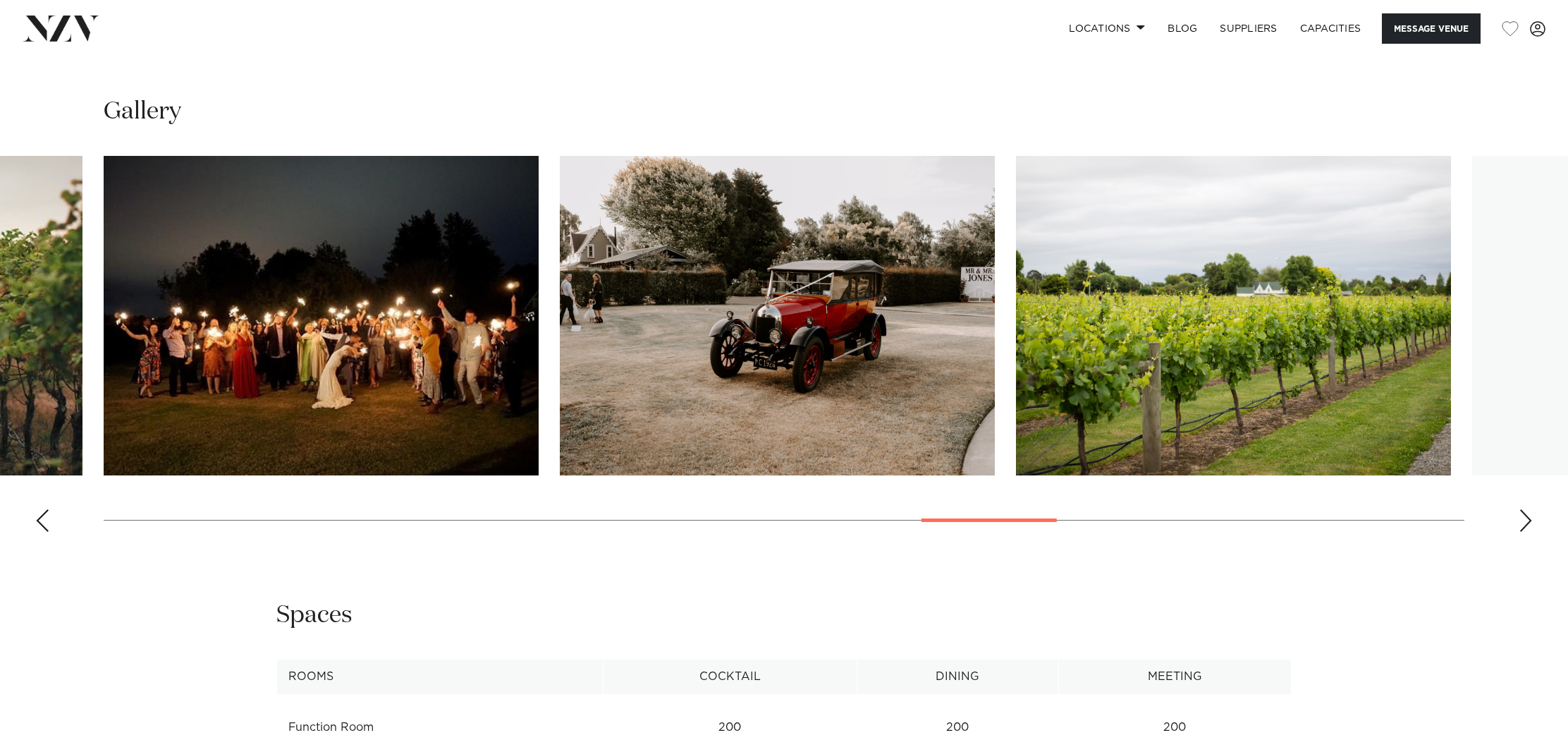
click at [1524, 531] on div "Next slide" at bounding box center [1526, 520] width 14 height 23
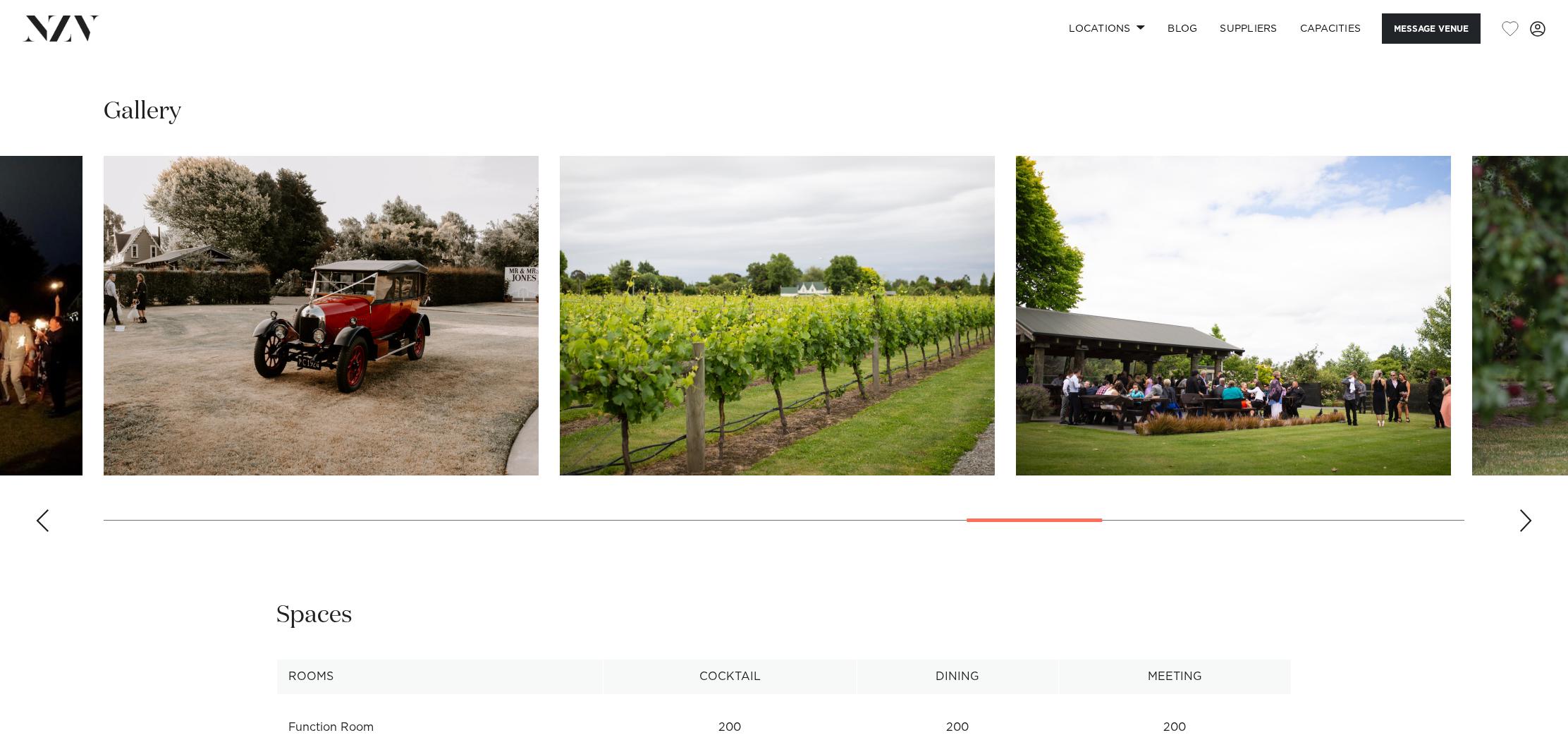
click at [1524, 531] on div "Next slide" at bounding box center [1526, 520] width 14 height 23
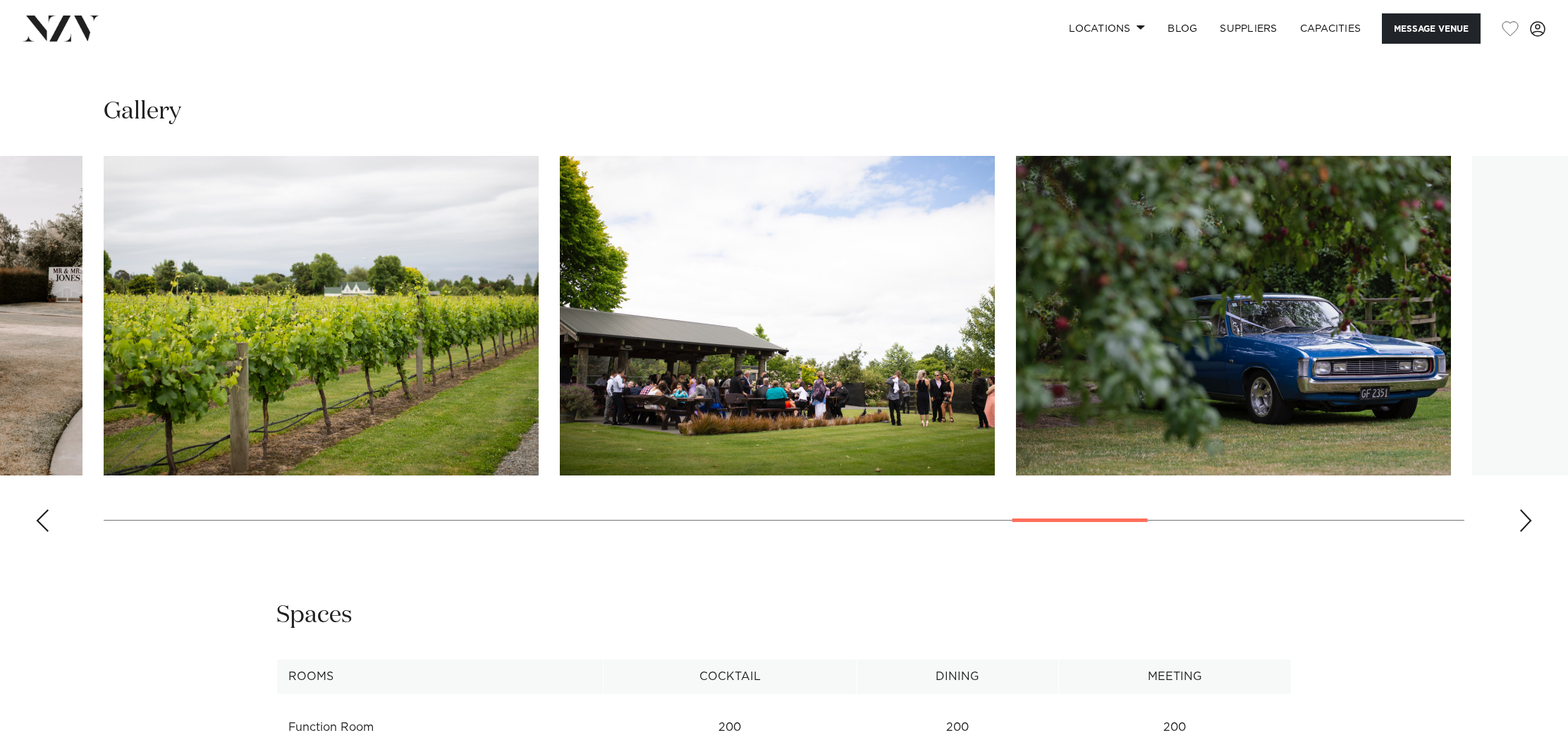
click at [1524, 531] on div "Next slide" at bounding box center [1526, 520] width 14 height 23
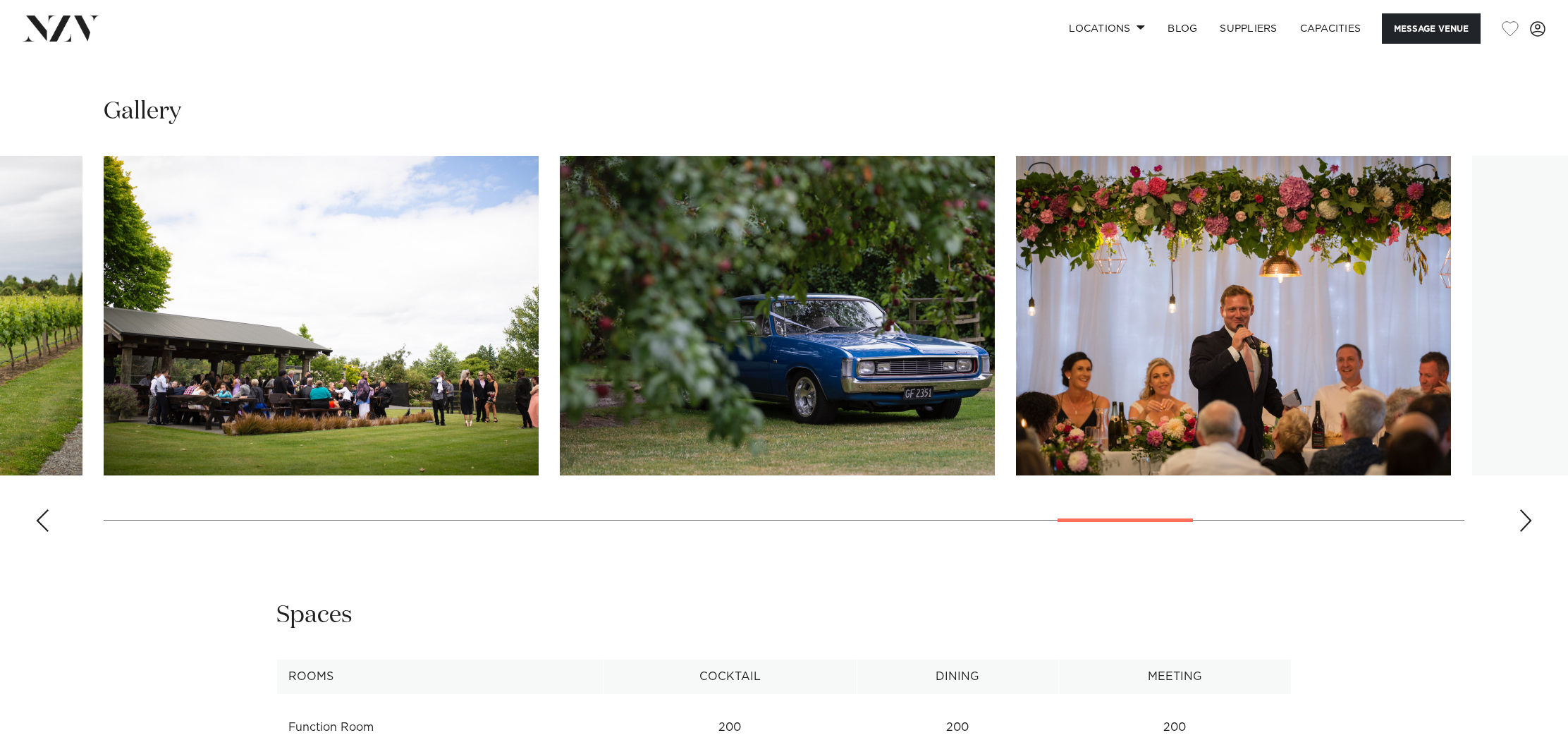
click at [1524, 531] on div "Next slide" at bounding box center [1526, 520] width 14 height 23
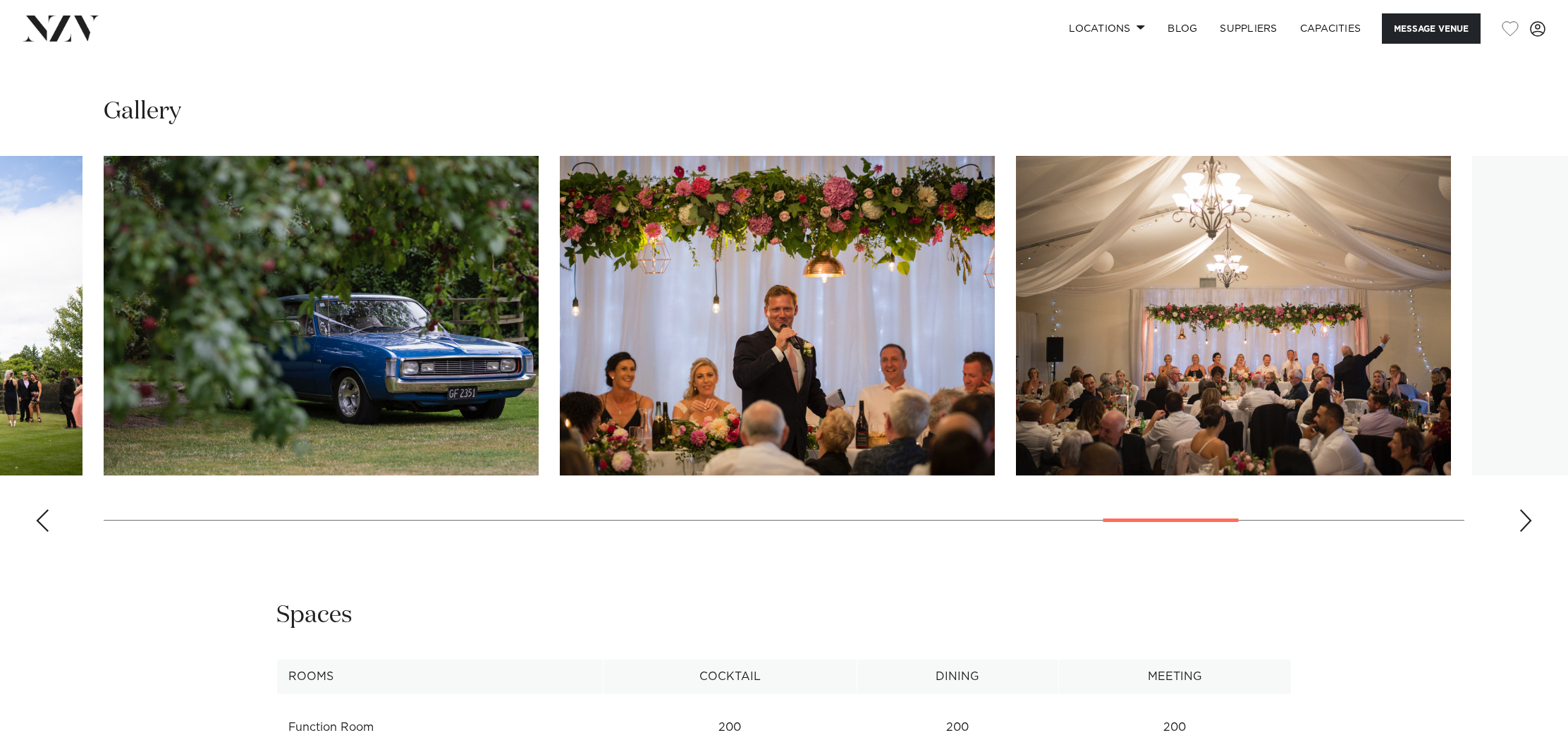
click at [1524, 531] on div "Next slide" at bounding box center [1526, 520] width 14 height 23
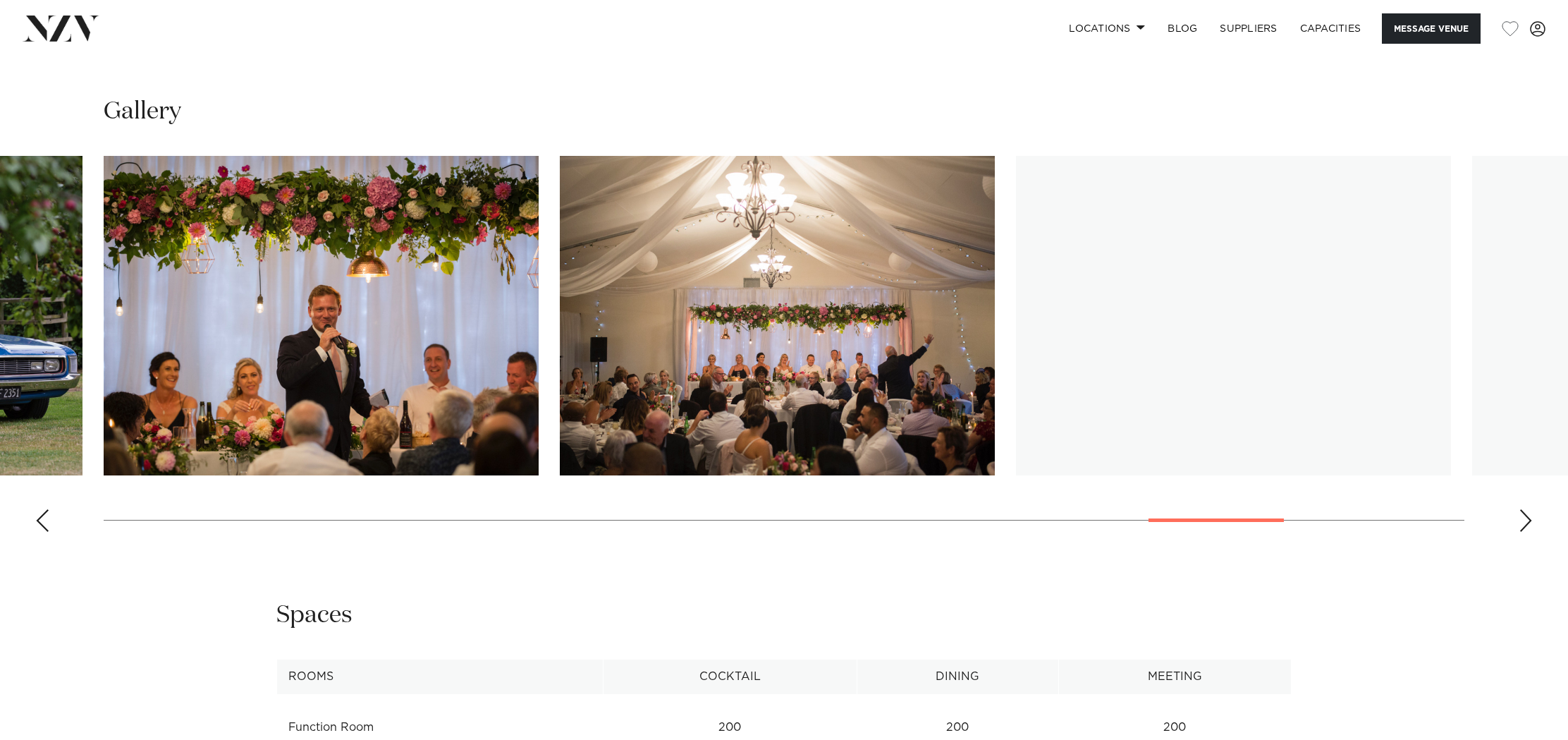
click at [1524, 531] on div "Next slide" at bounding box center [1526, 520] width 14 height 23
